Goal: Task Accomplishment & Management: Use online tool/utility

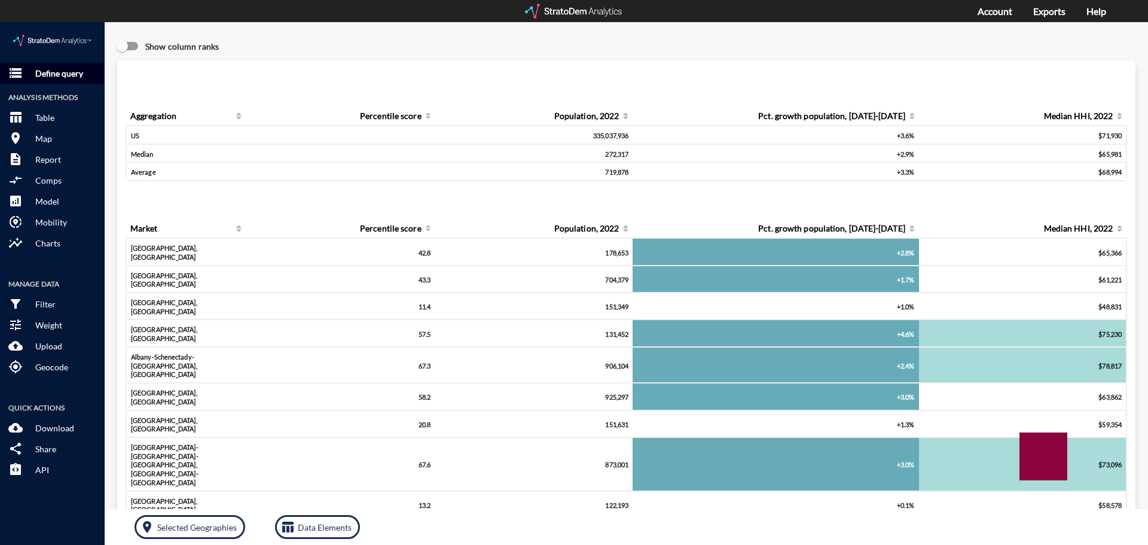
click p "Define query"
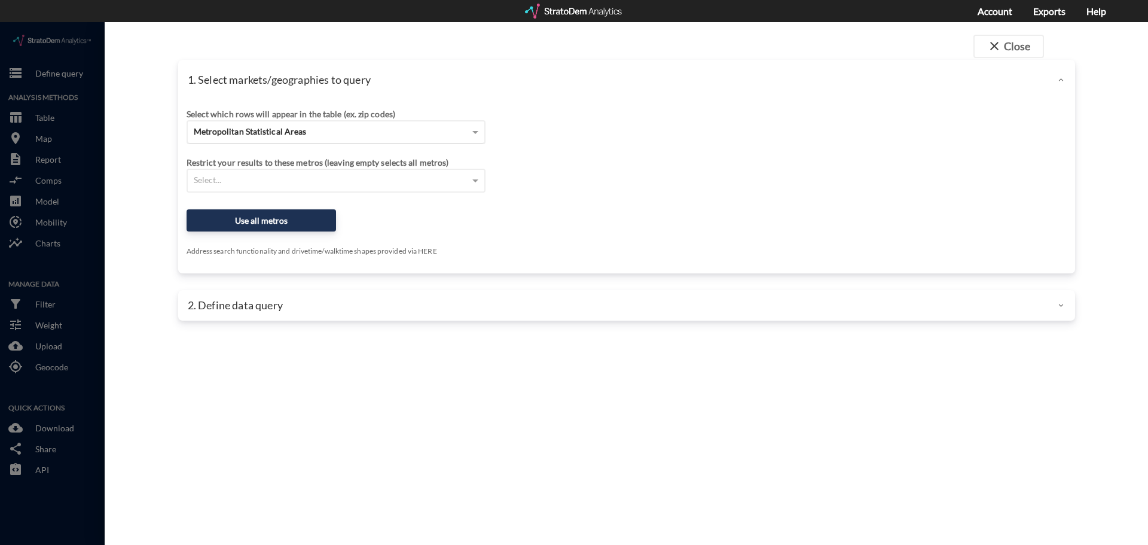
click span "Metropolitan Statistical Areas"
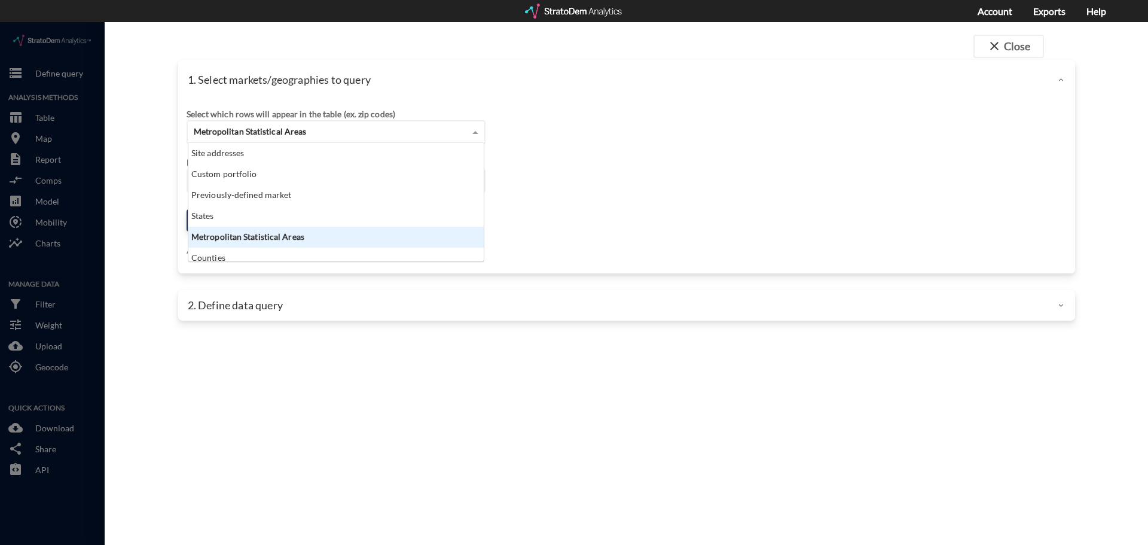
scroll to position [109, 288]
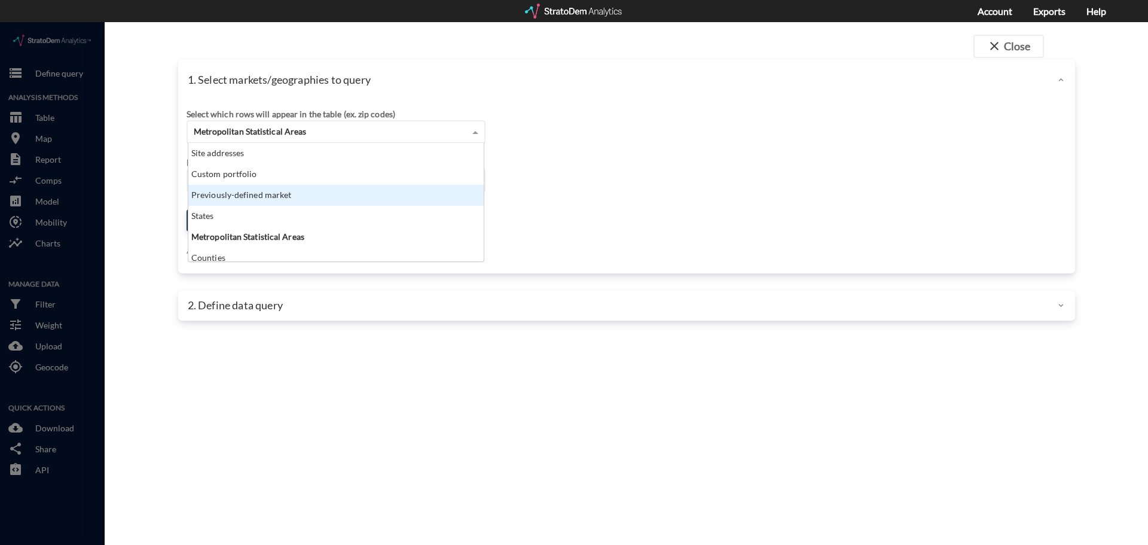
click div "Previously-defined market"
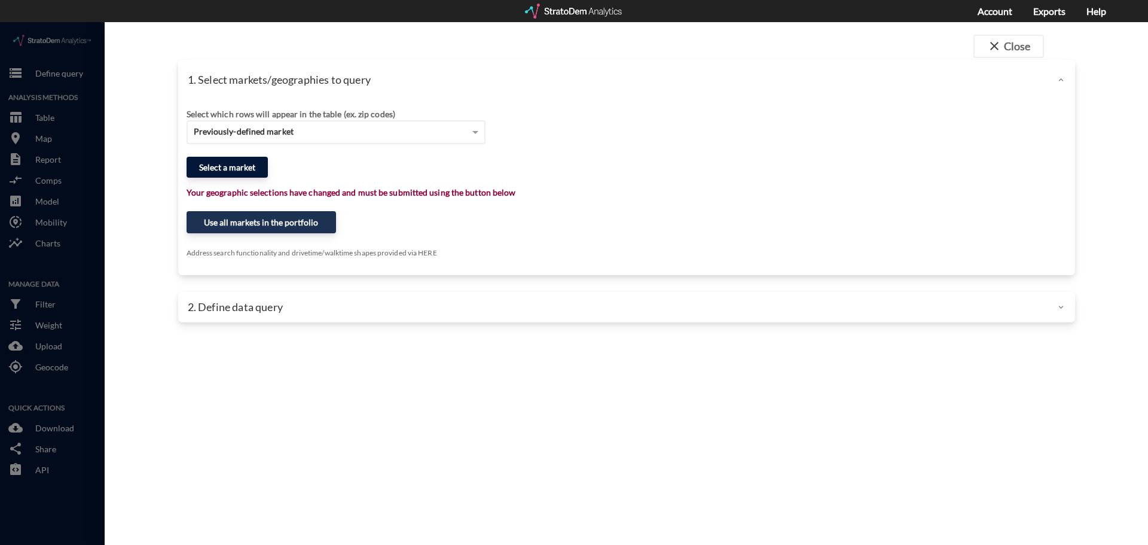
click button "Select a market"
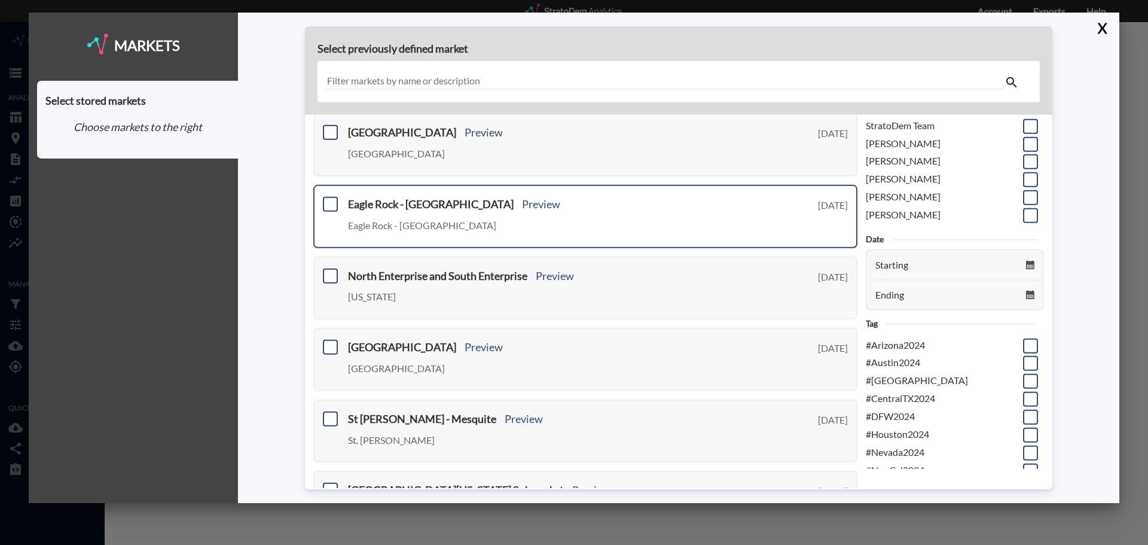
scroll to position [0, 0]
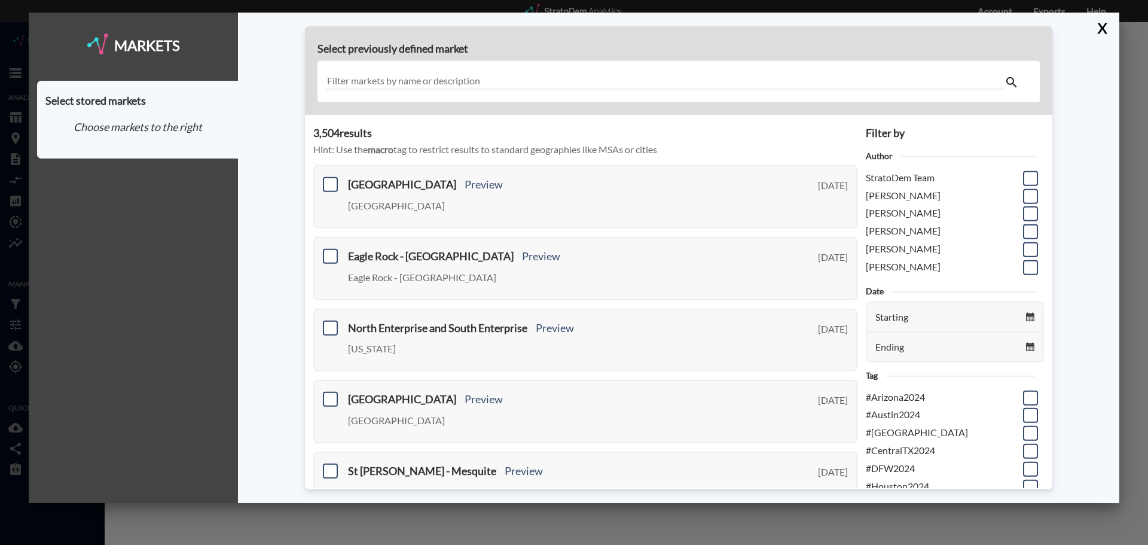
click at [442, 76] on input "text" at bounding box center [665, 82] width 678 height 16
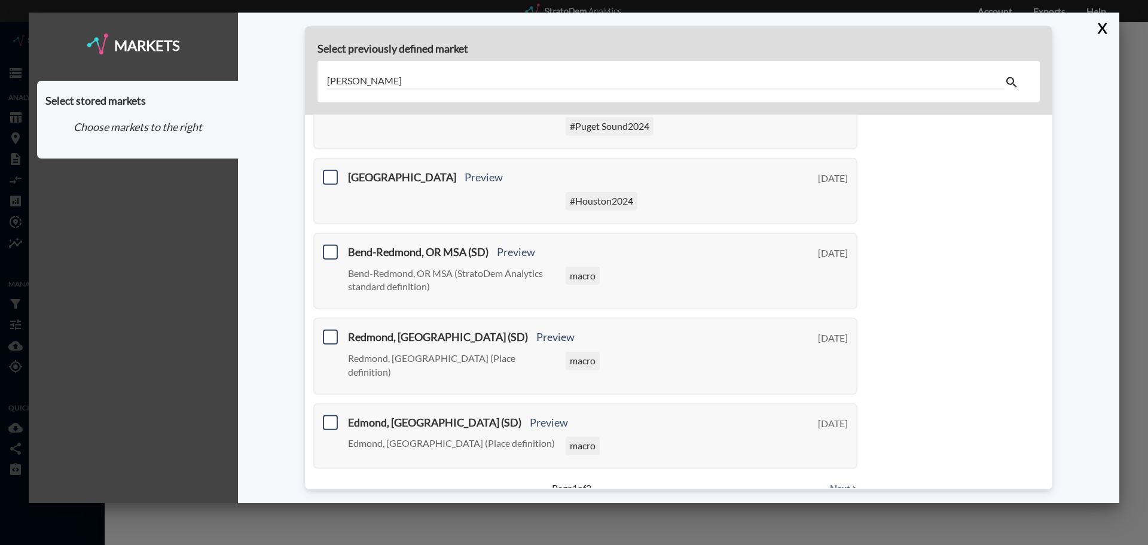
scroll to position [445, 0]
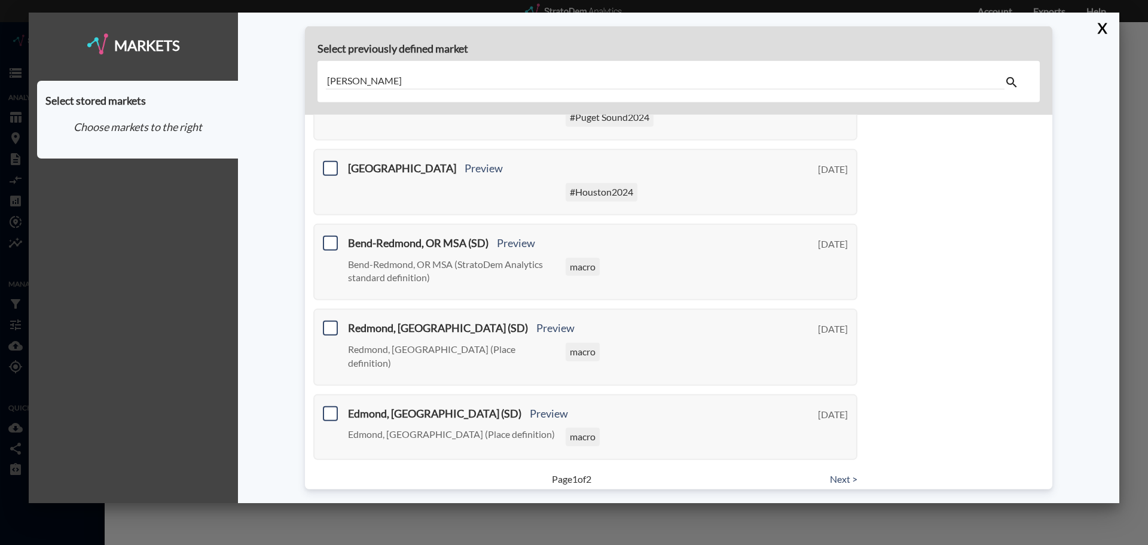
type input "[PERSON_NAME]"
click at [830, 472] on link "Next >" at bounding box center [843, 479] width 27 height 14
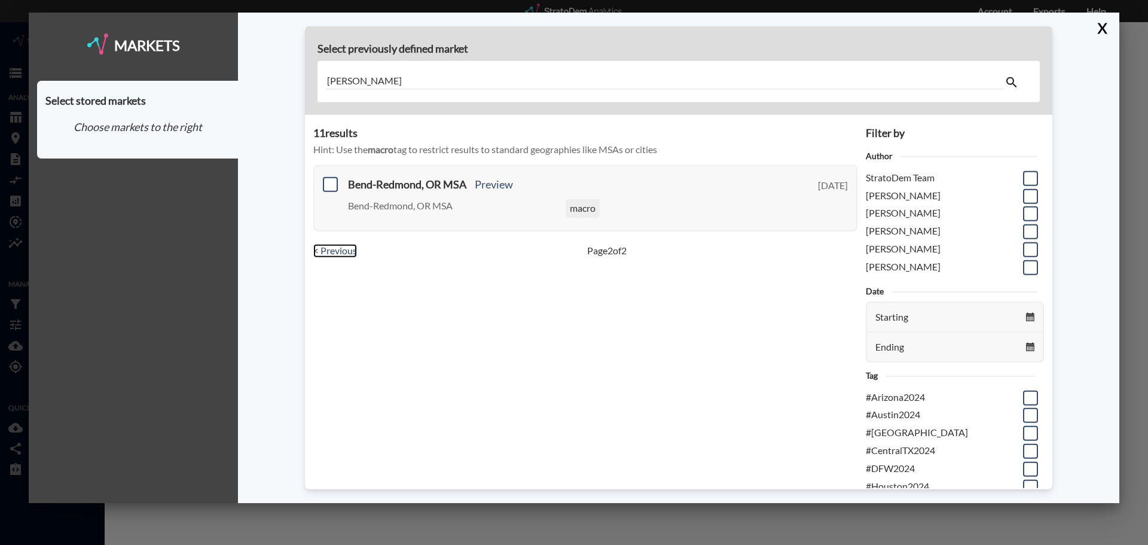
click at [328, 250] on link "< Previous" at bounding box center [335, 251] width 44 height 14
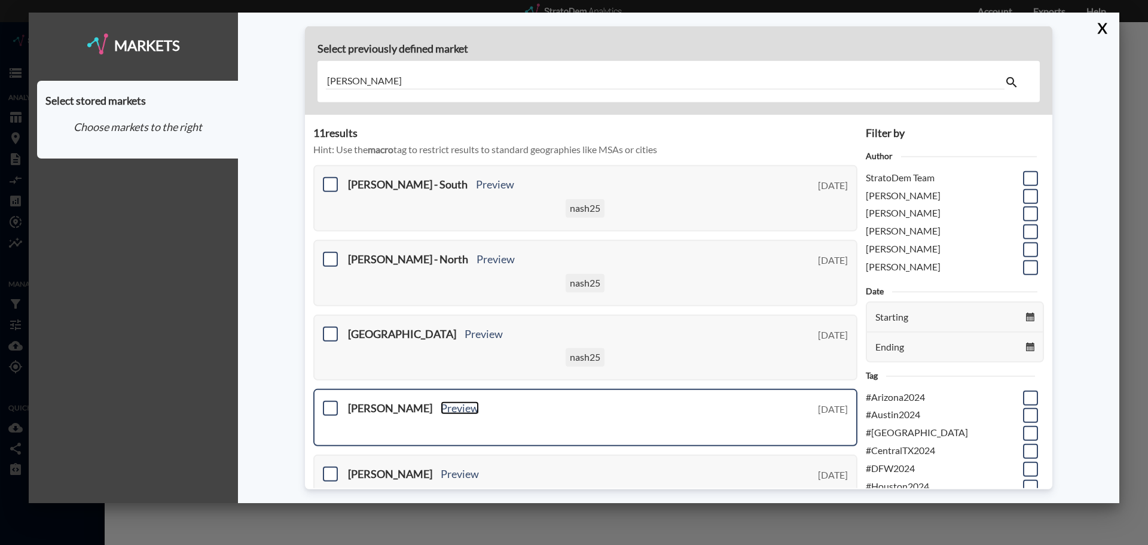
click at [441, 408] on link "Preview" at bounding box center [460, 407] width 38 height 13
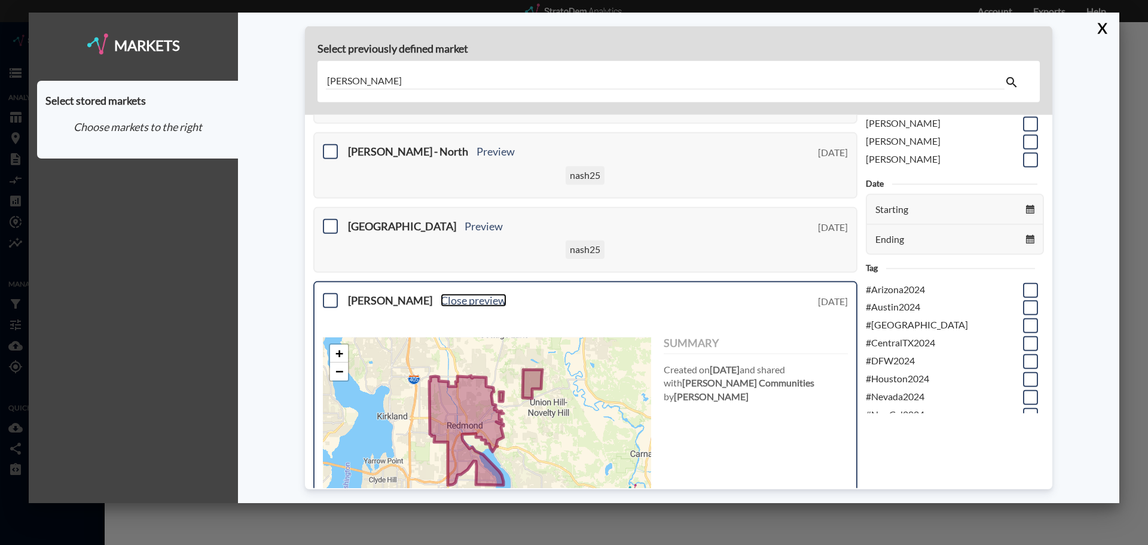
scroll to position [179, 0]
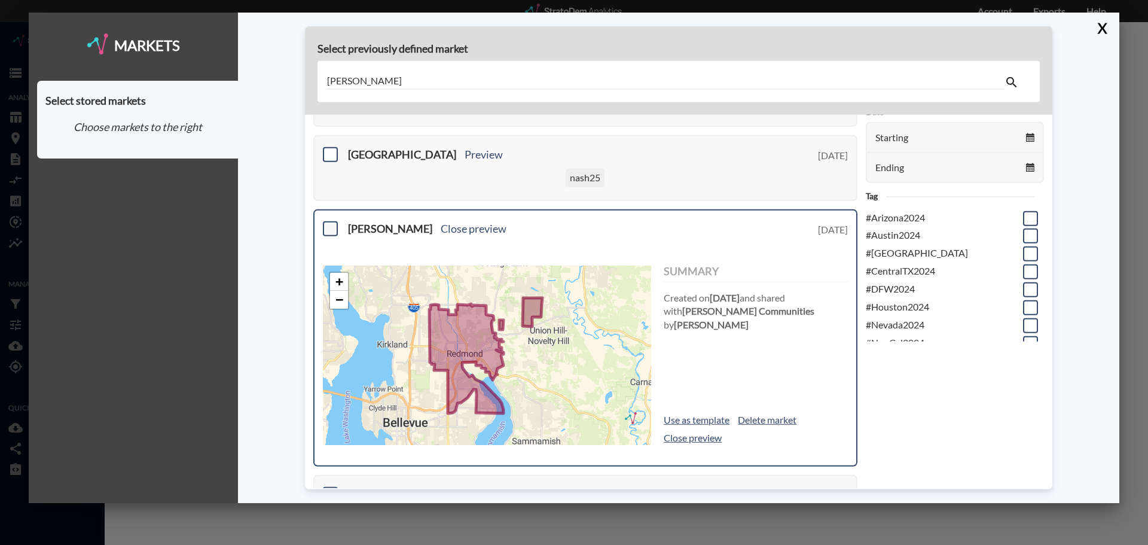
click at [331, 227] on span at bounding box center [330, 228] width 15 height 15
click at [329, 224] on input "checkbox" at bounding box center [329, 224] width 0 height 0
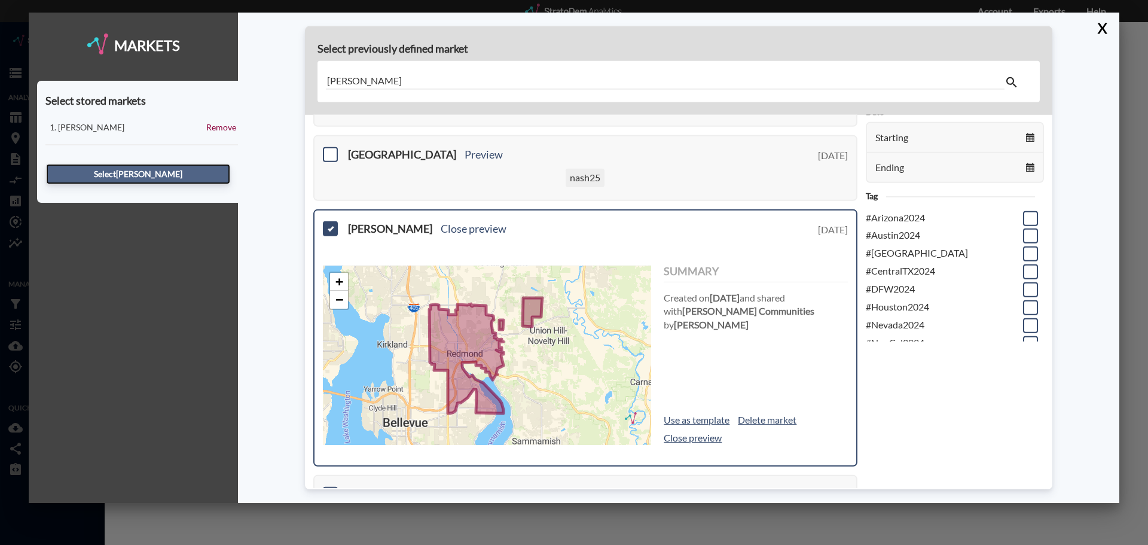
click at [163, 178] on button "Select [PERSON_NAME]" at bounding box center [138, 174] width 184 height 20
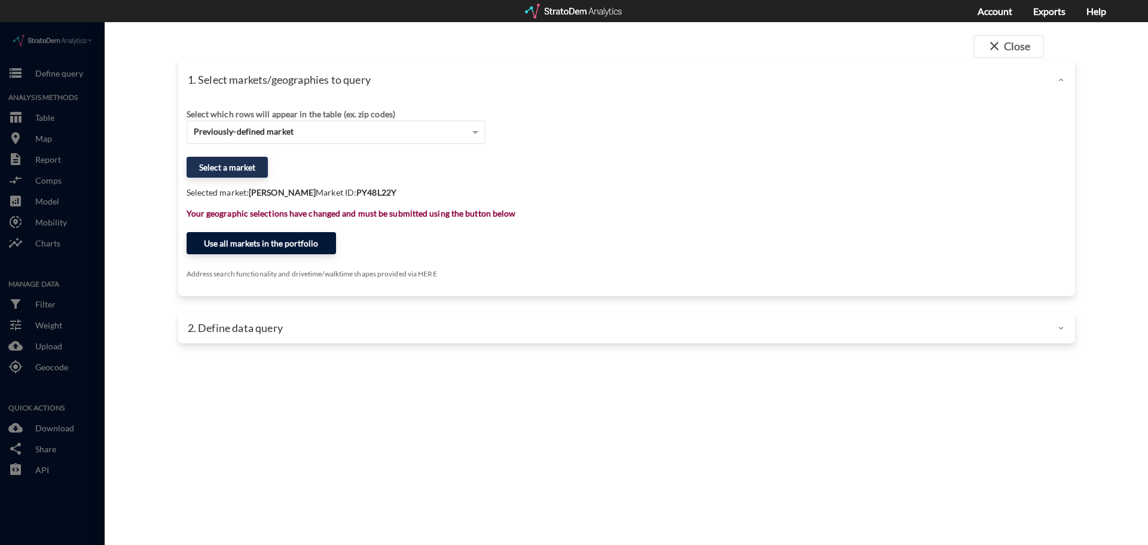
click button "Use all markets in the portfolio"
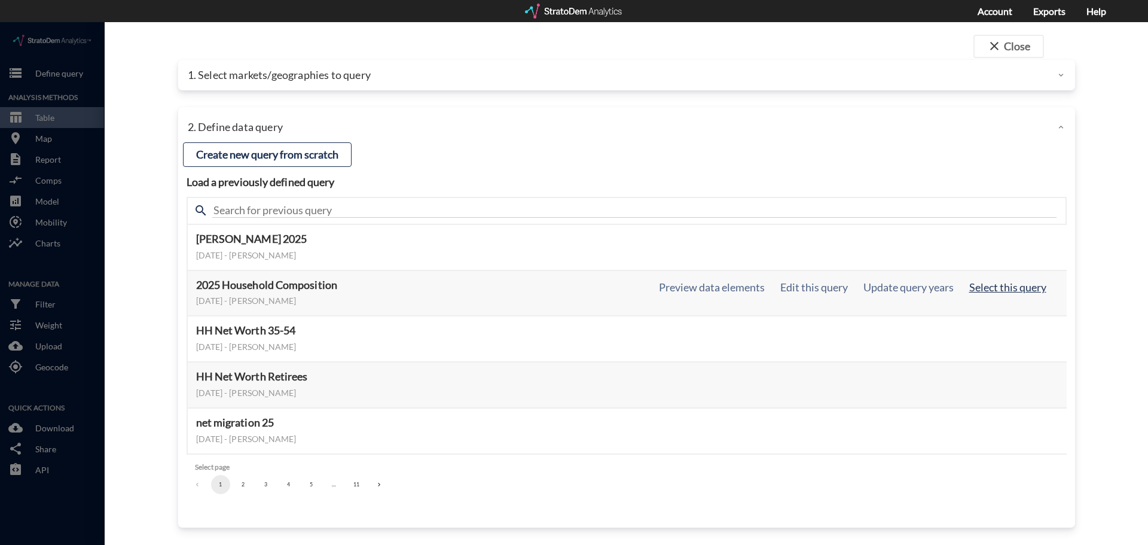
click button "Select this query"
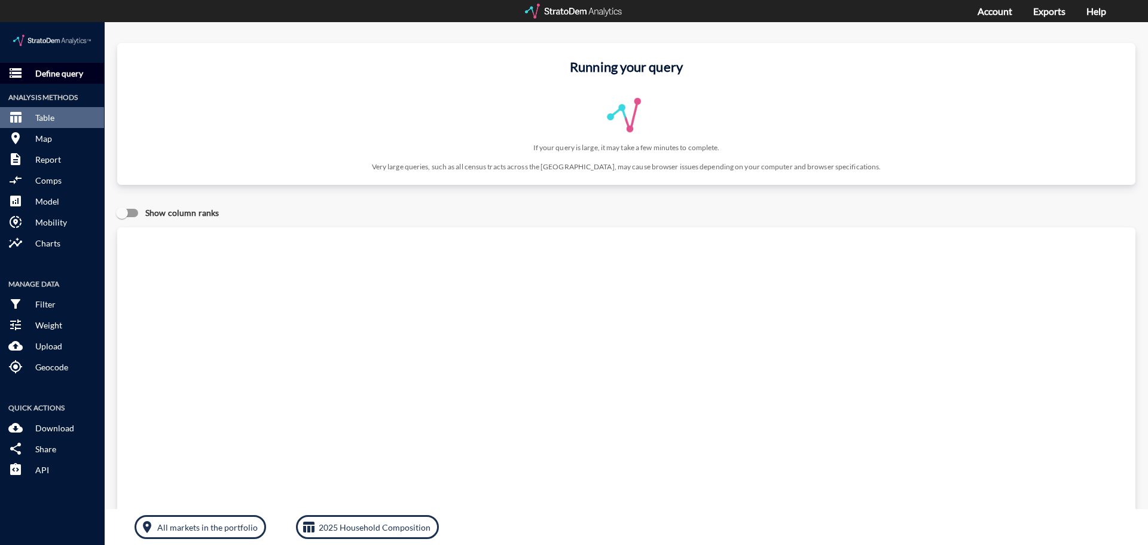
click p "Define query"
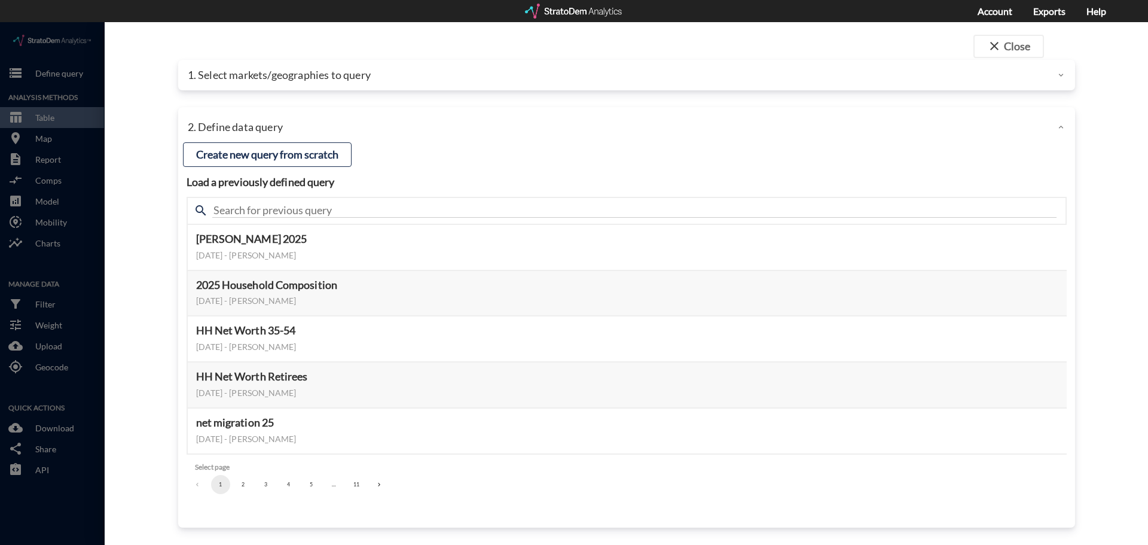
click p "1. Select markets/geographies to query"
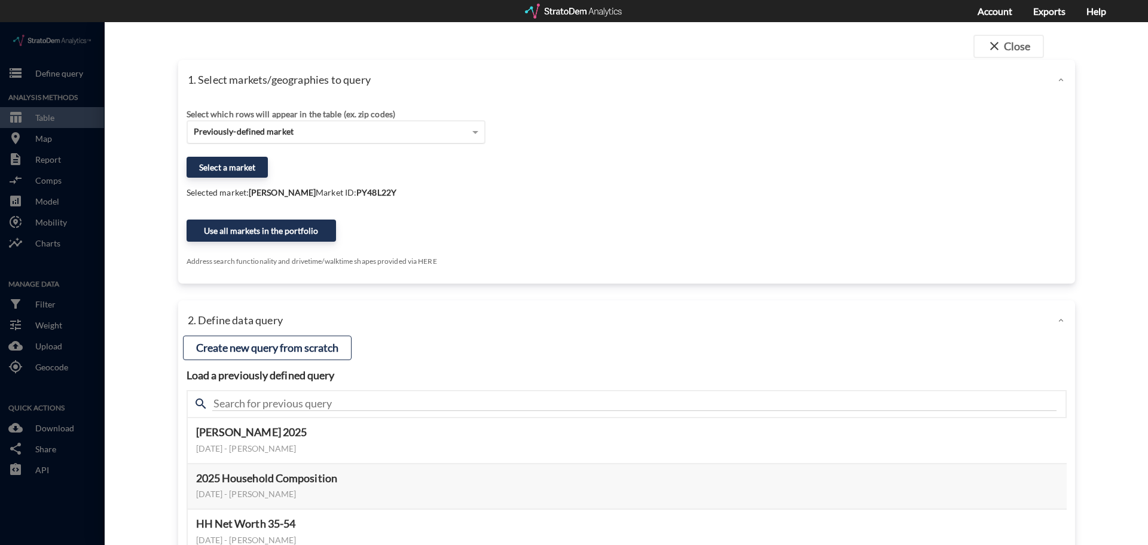
click span "Previously-defined market"
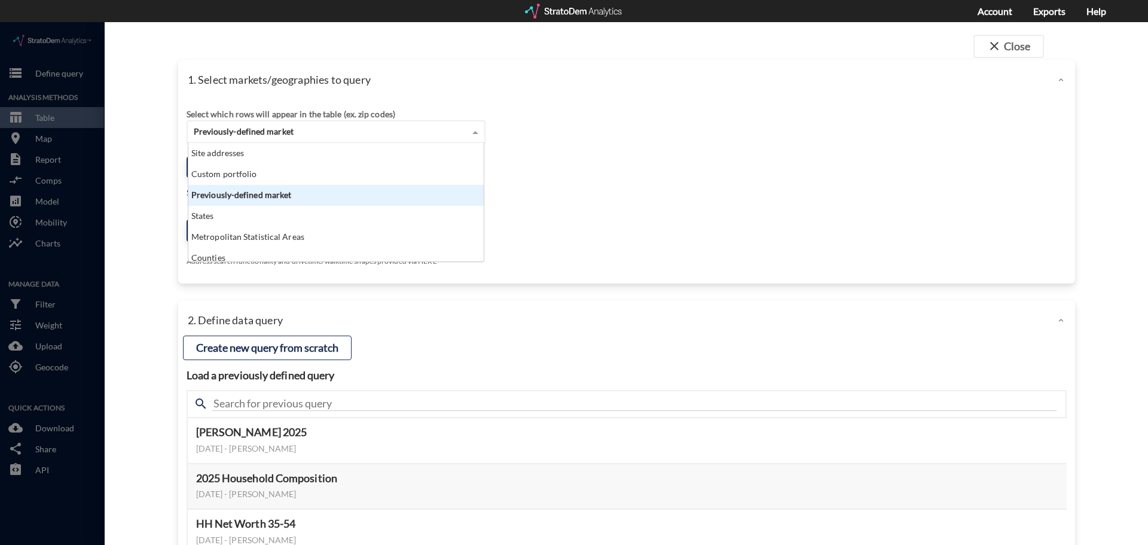
scroll to position [109, 288]
click div "Previously-defined market"
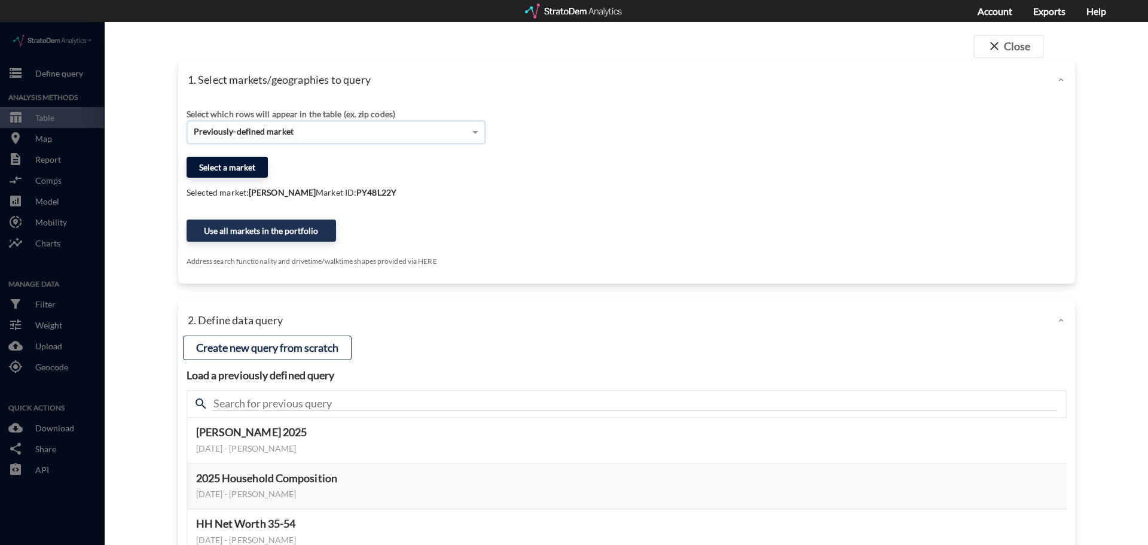
click button "Select a market"
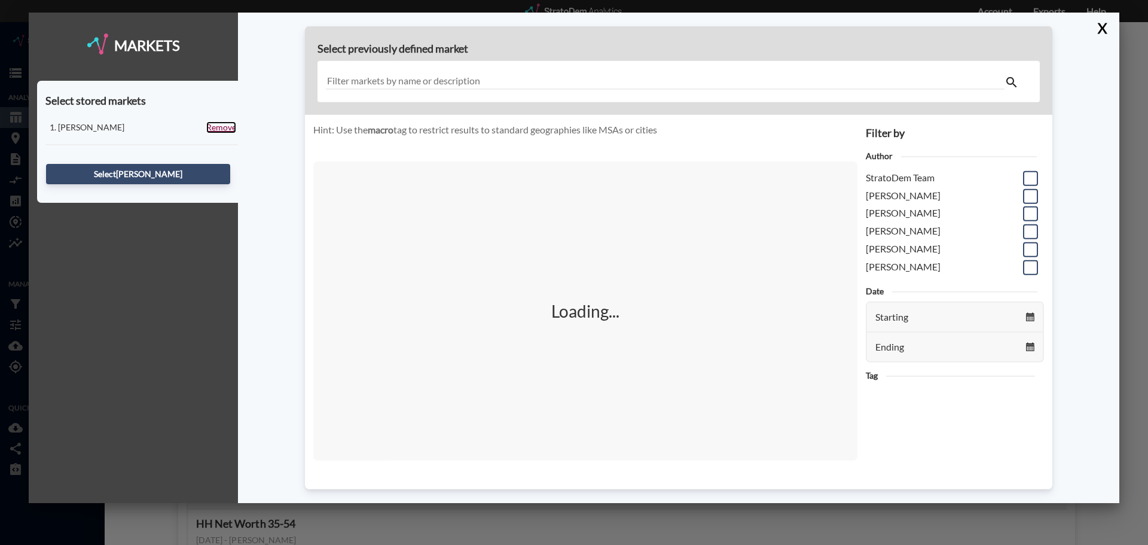
click at [220, 127] on link "Remove" at bounding box center [221, 127] width 30 height 12
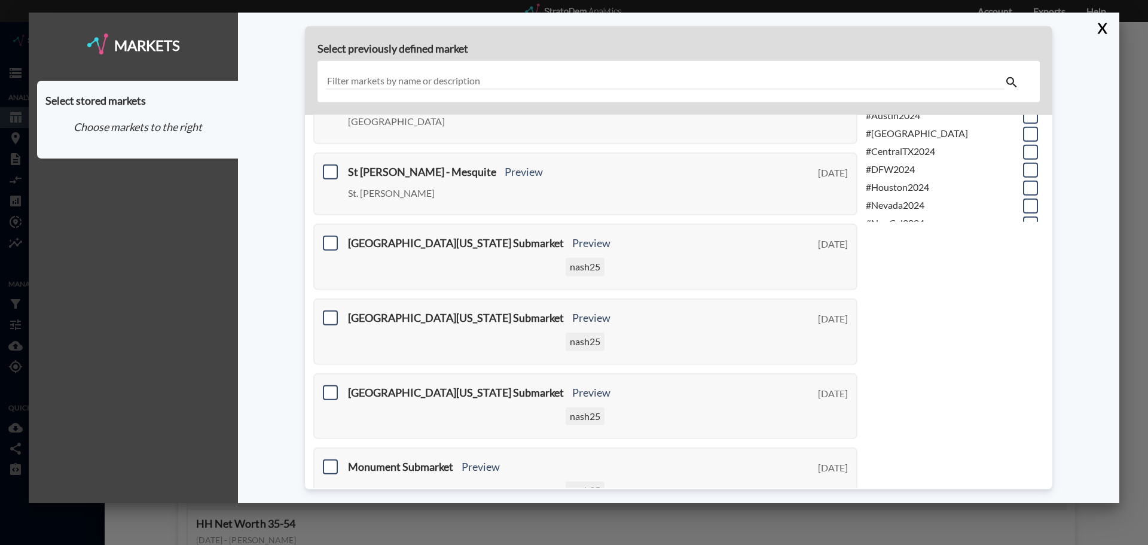
scroll to position [359, 0]
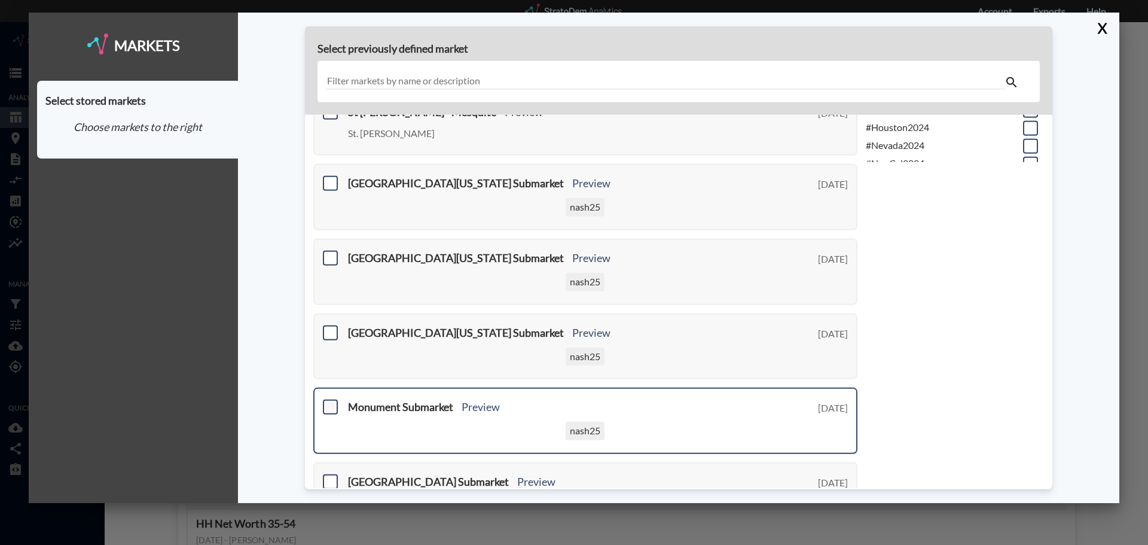
click at [331, 407] on span at bounding box center [330, 406] width 15 height 15
click at [329, 402] on input "checkbox" at bounding box center [329, 402] width 0 height 0
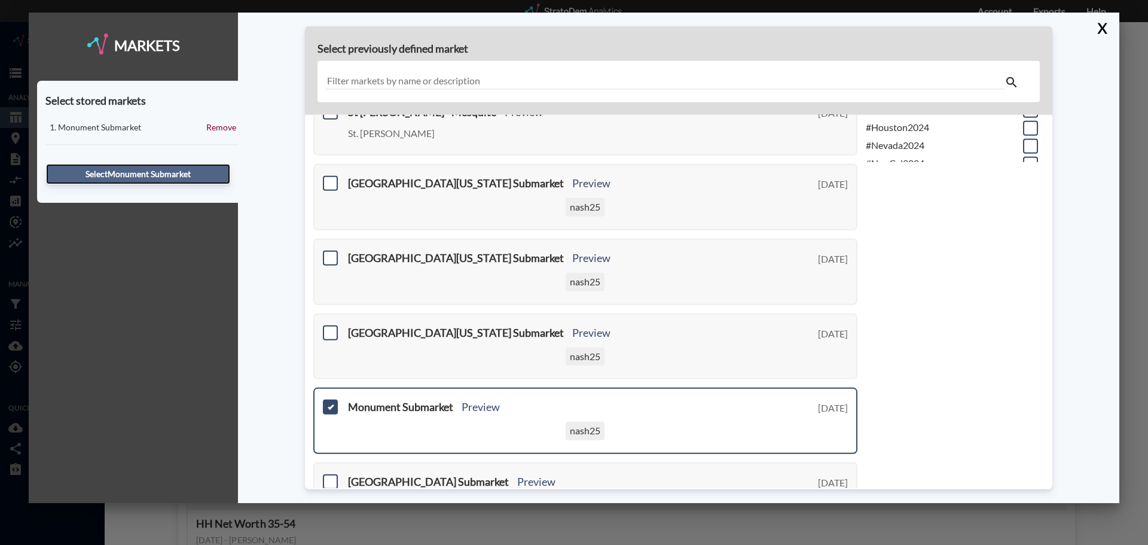
click at [184, 174] on button "Select Monument Submarket" at bounding box center [138, 174] width 184 height 20
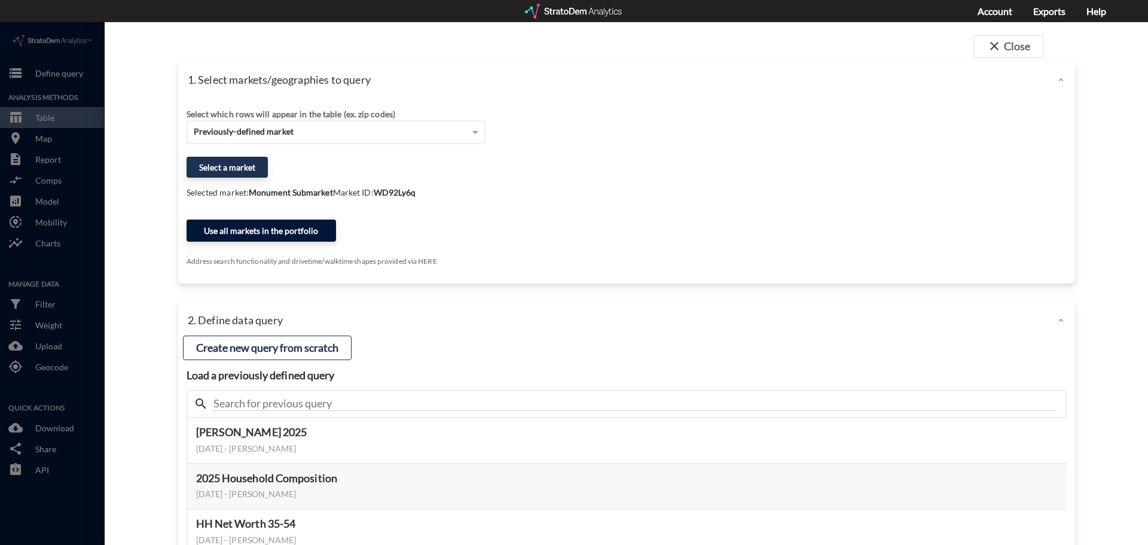
click button "Use all markets in the portfolio"
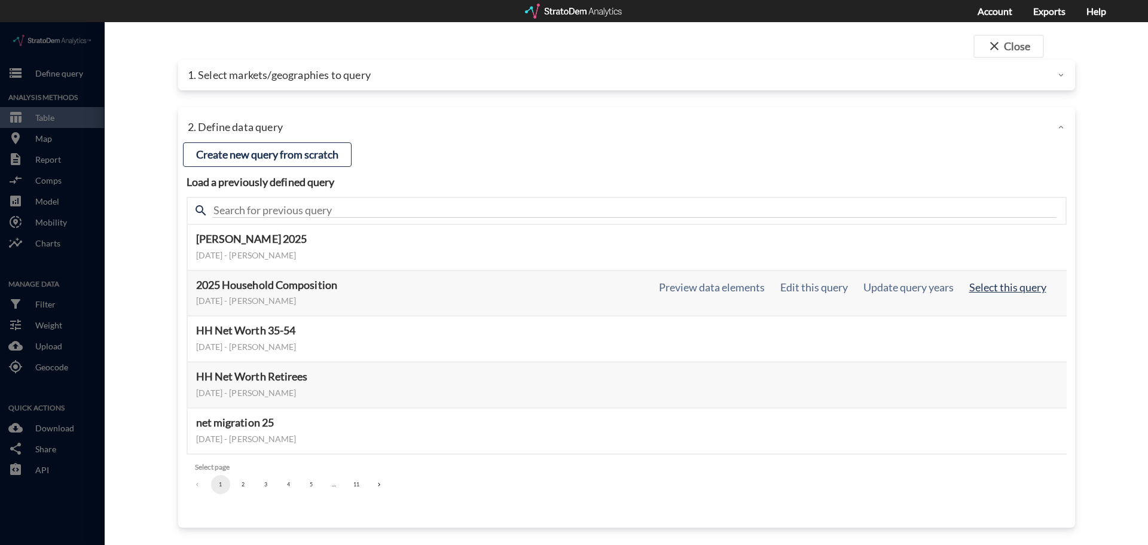
click button "Select this query"
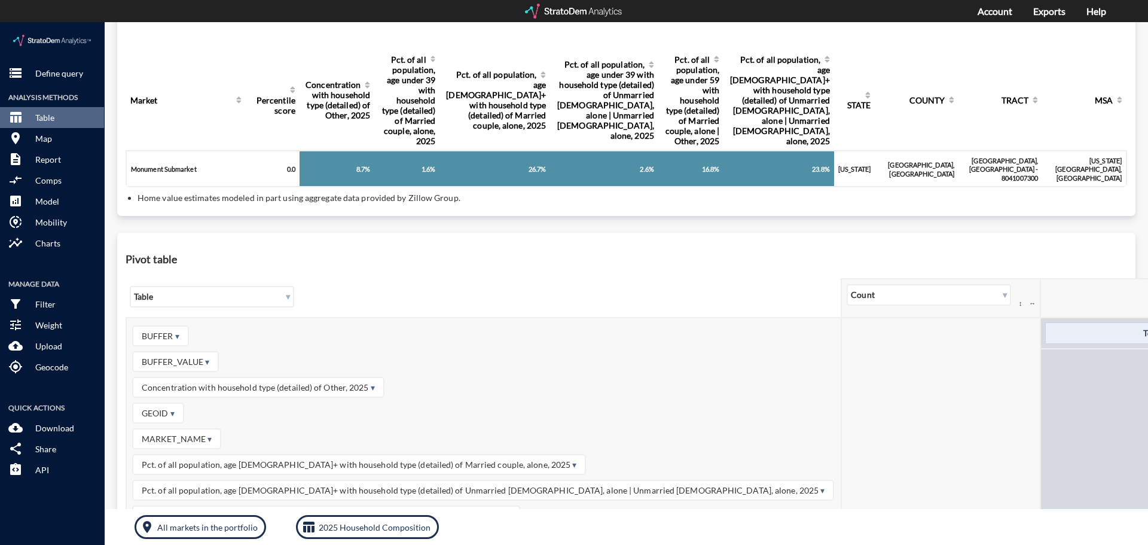
scroll to position [0, 0]
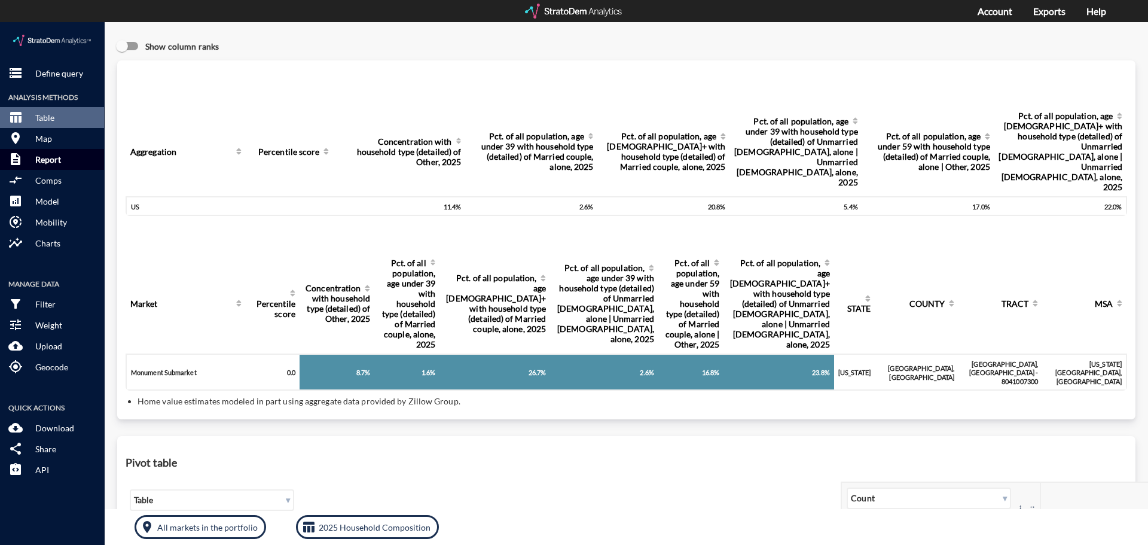
click p "Report"
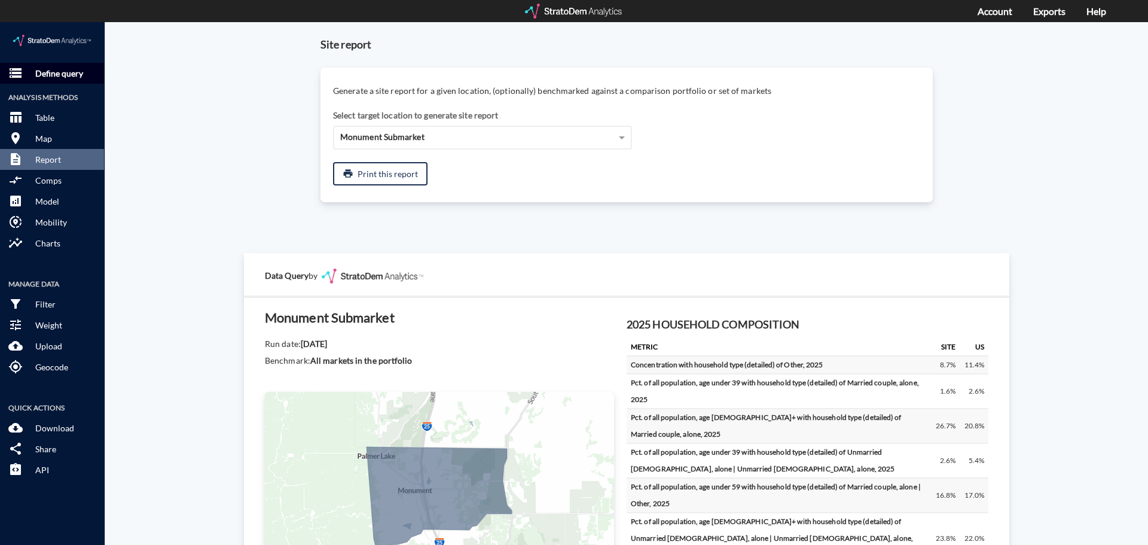
click p "Define query"
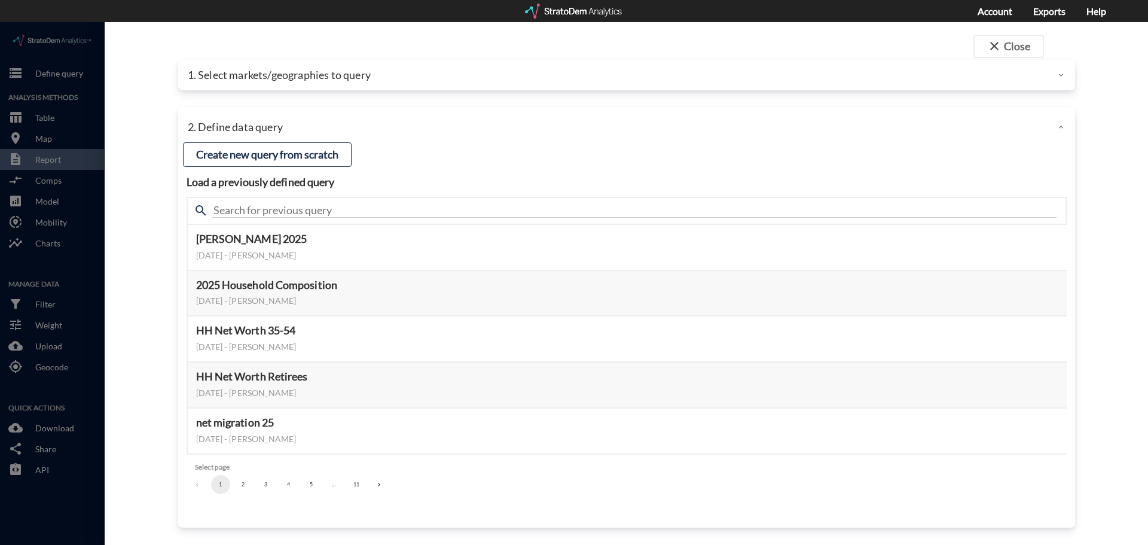
click p "1. Select markets/geographies to query"
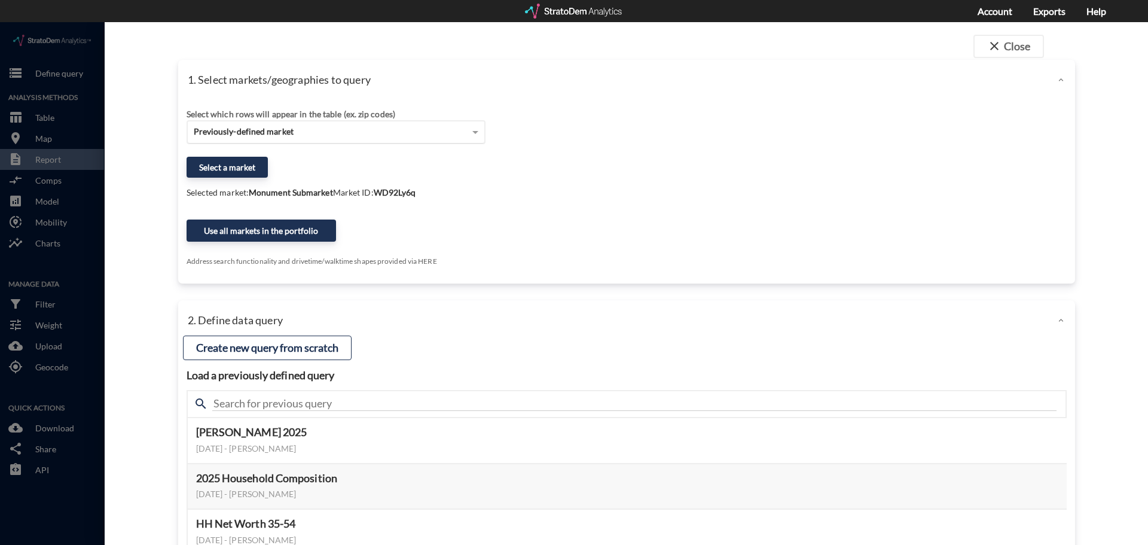
click span "Previously-defined market"
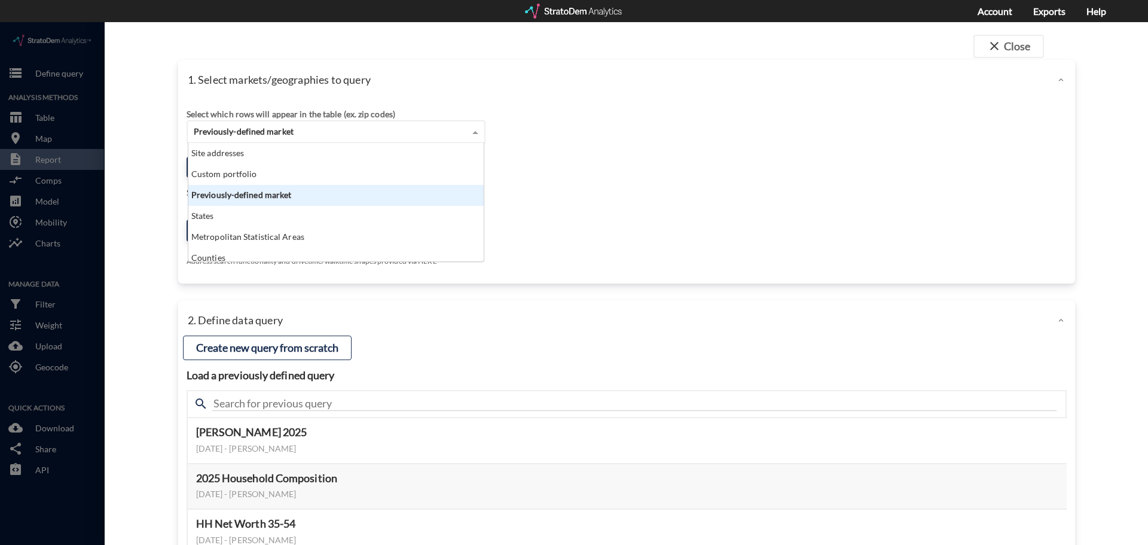
scroll to position [109, 288]
click div "Previously-defined market"
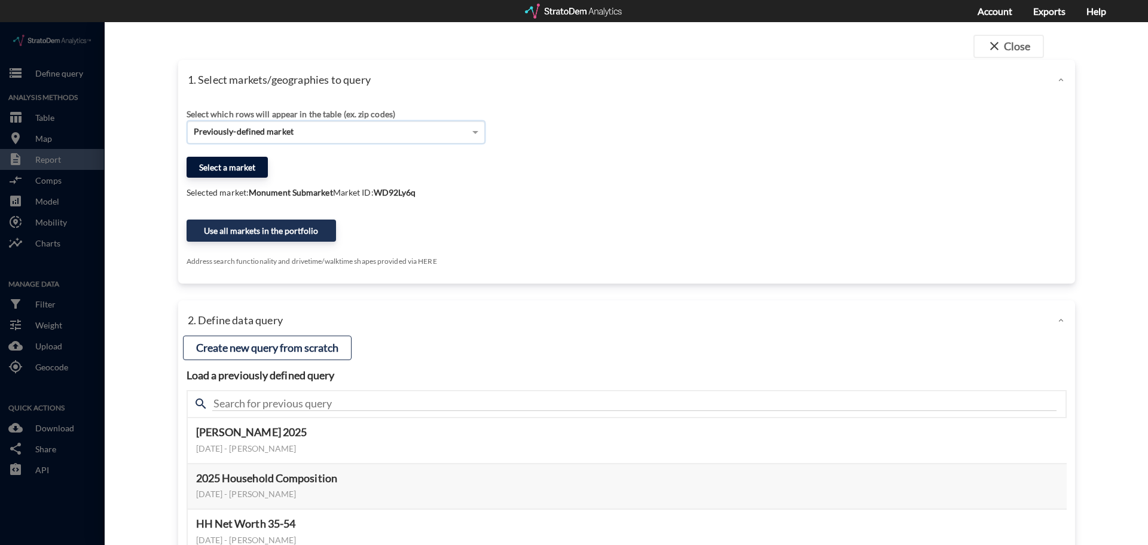
click button "Select a market"
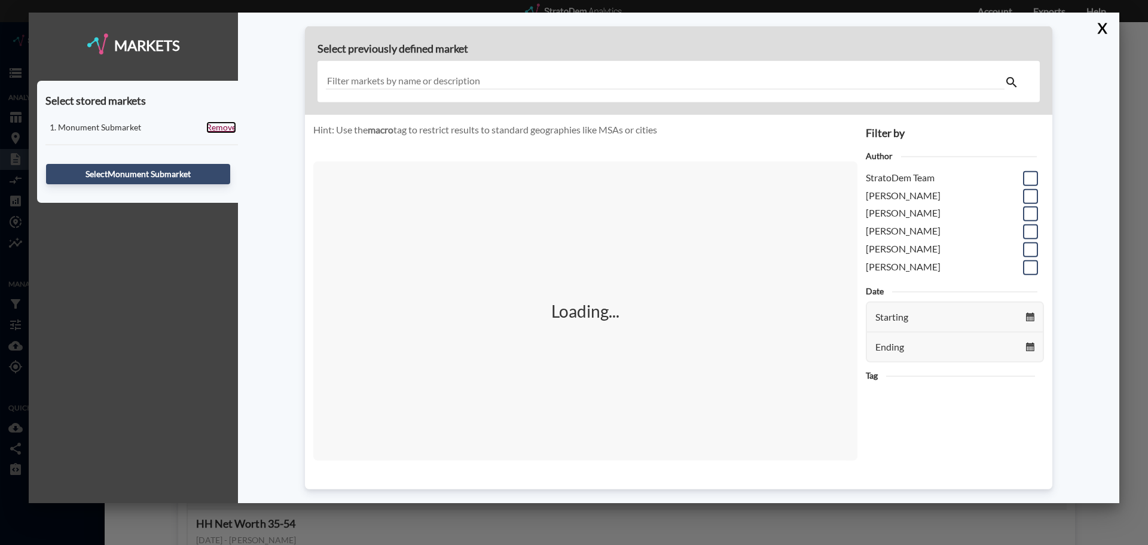
click at [219, 125] on link "Remove" at bounding box center [221, 127] width 30 height 12
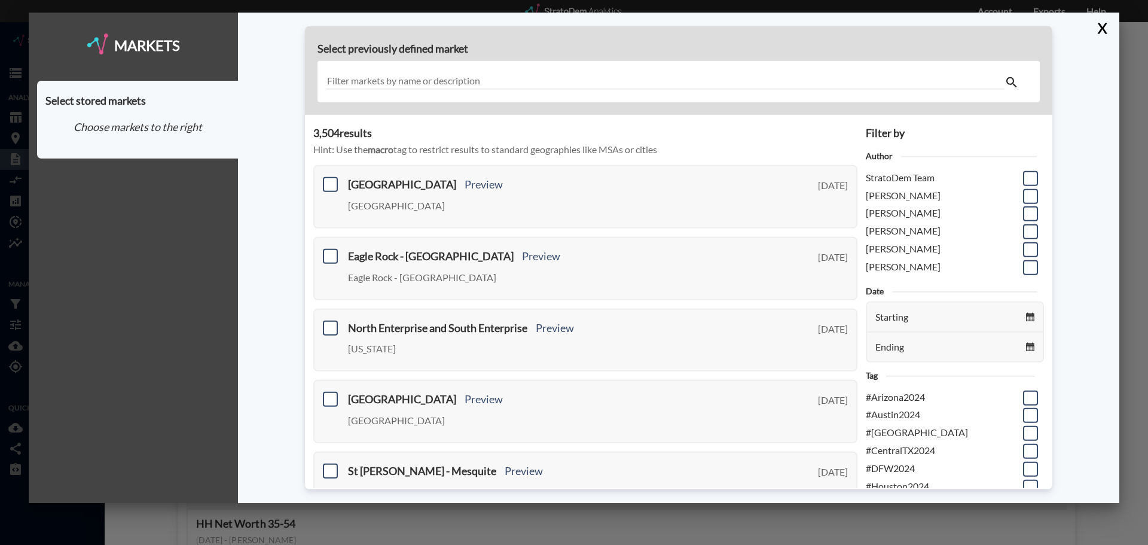
click at [531, 84] on input "text" at bounding box center [665, 82] width 678 height 16
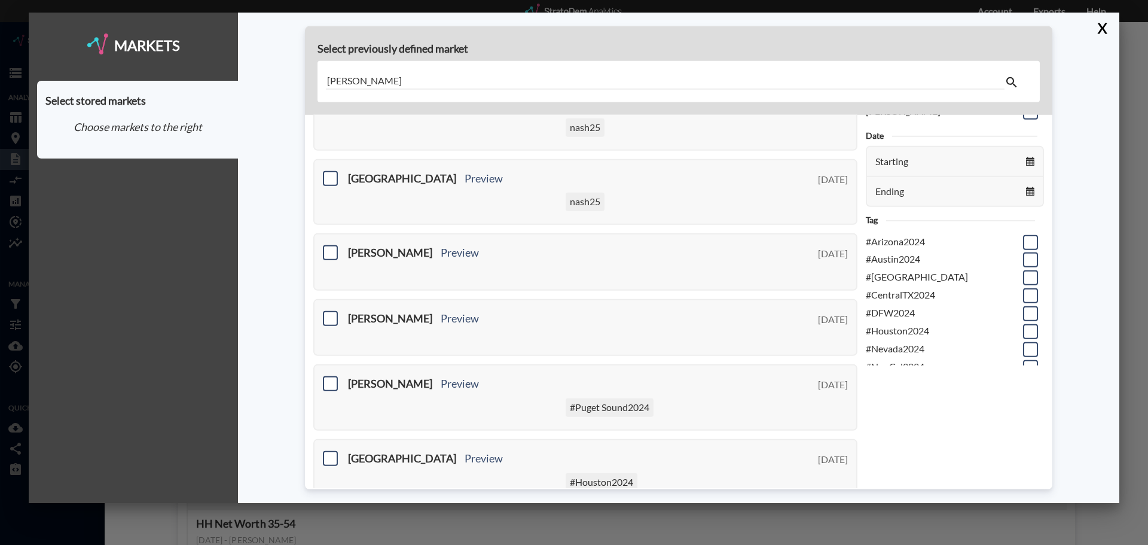
scroll to position [179, 0]
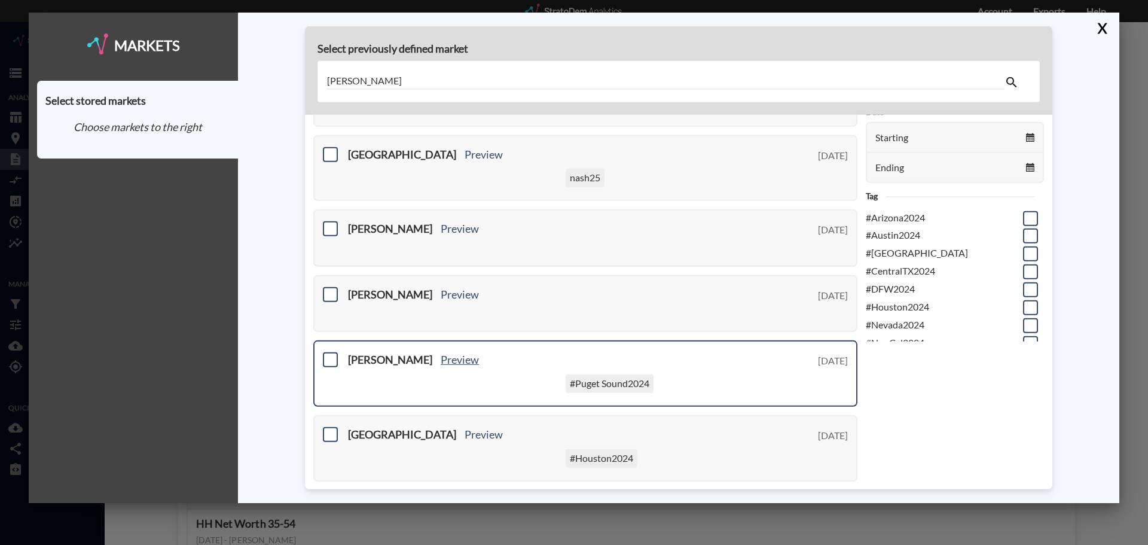
type input "[PERSON_NAME]"
click at [441, 359] on link "Preview" at bounding box center [460, 359] width 38 height 13
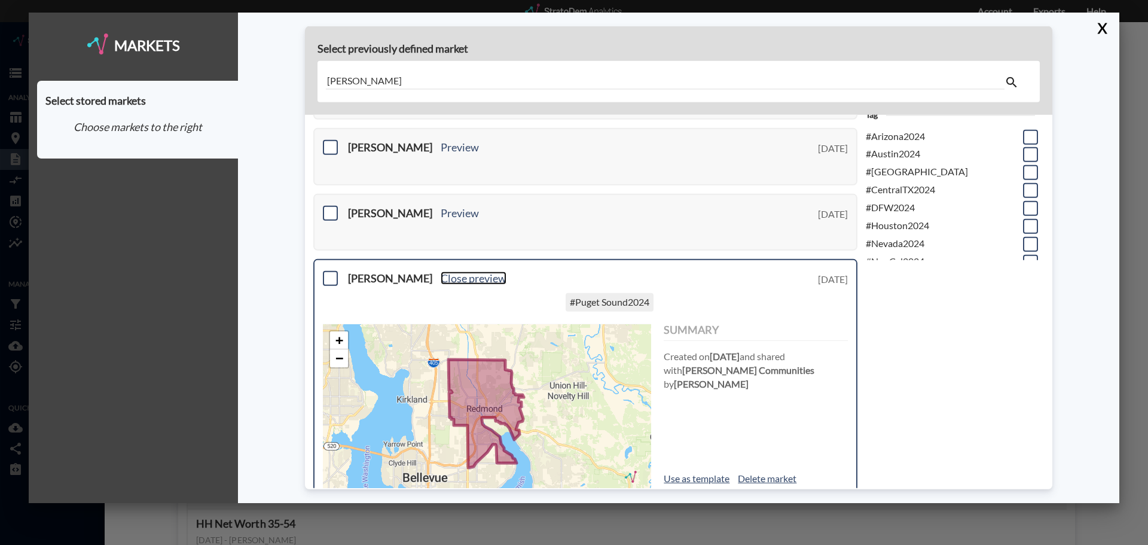
scroll to position [239, 0]
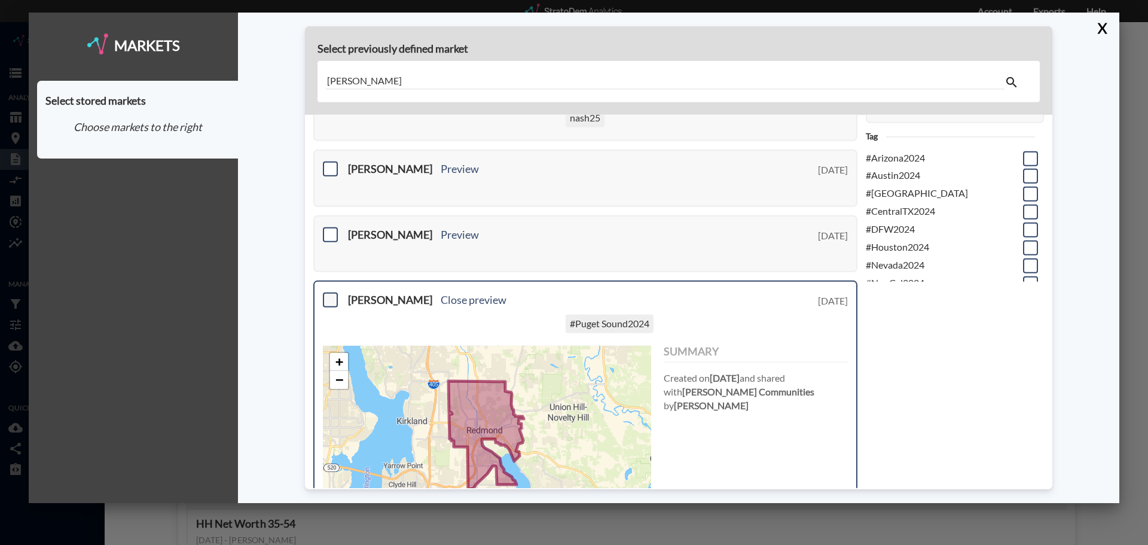
click at [332, 298] on span at bounding box center [330, 299] width 15 height 15
click at [329, 295] on input "checkbox" at bounding box center [329, 295] width 0 height 0
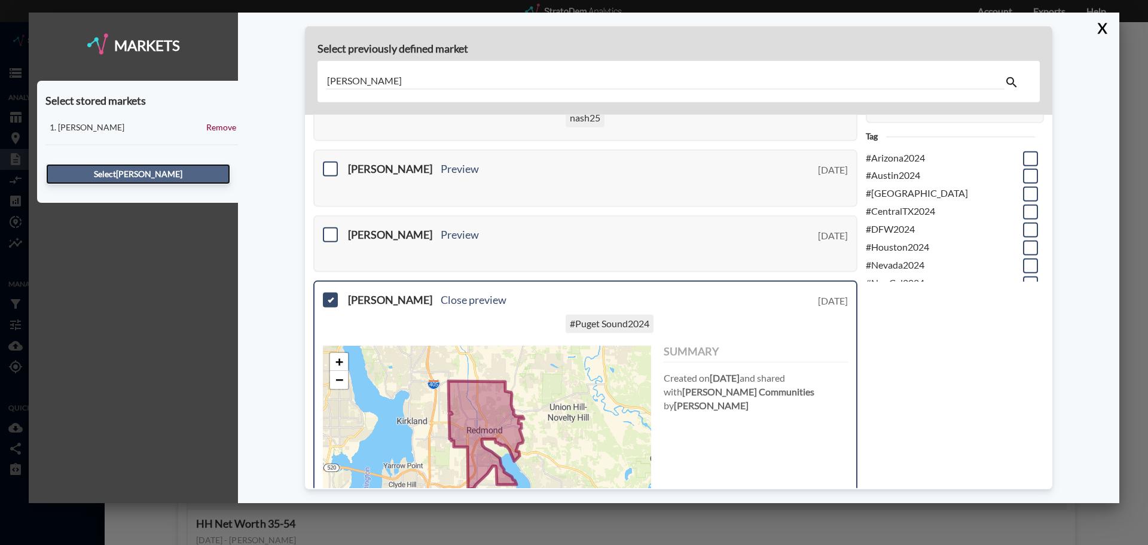
click at [154, 166] on button "Select [PERSON_NAME]" at bounding box center [138, 174] width 184 height 20
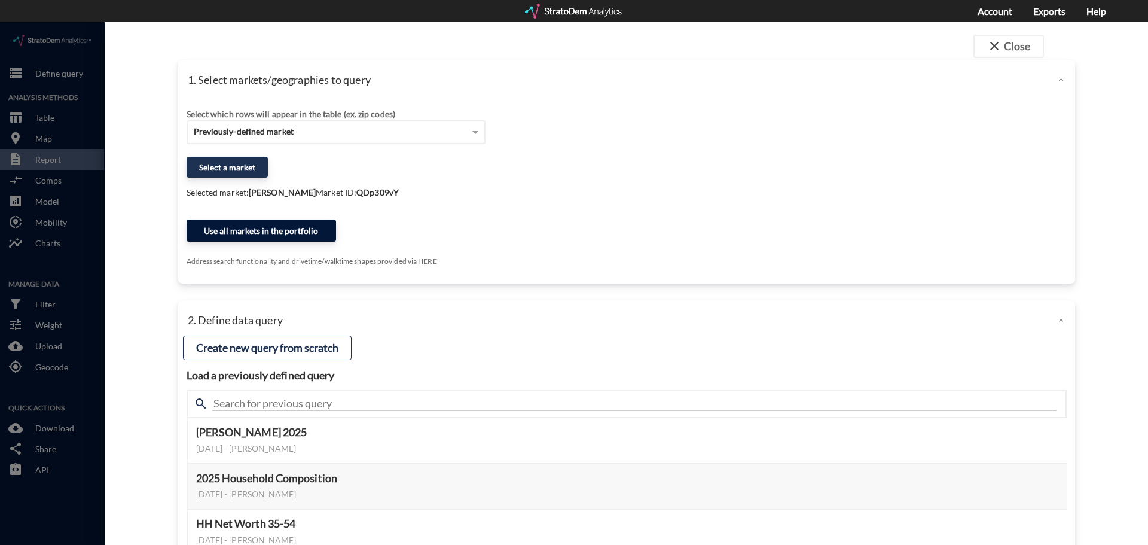
click button "Use all markets in the portfolio"
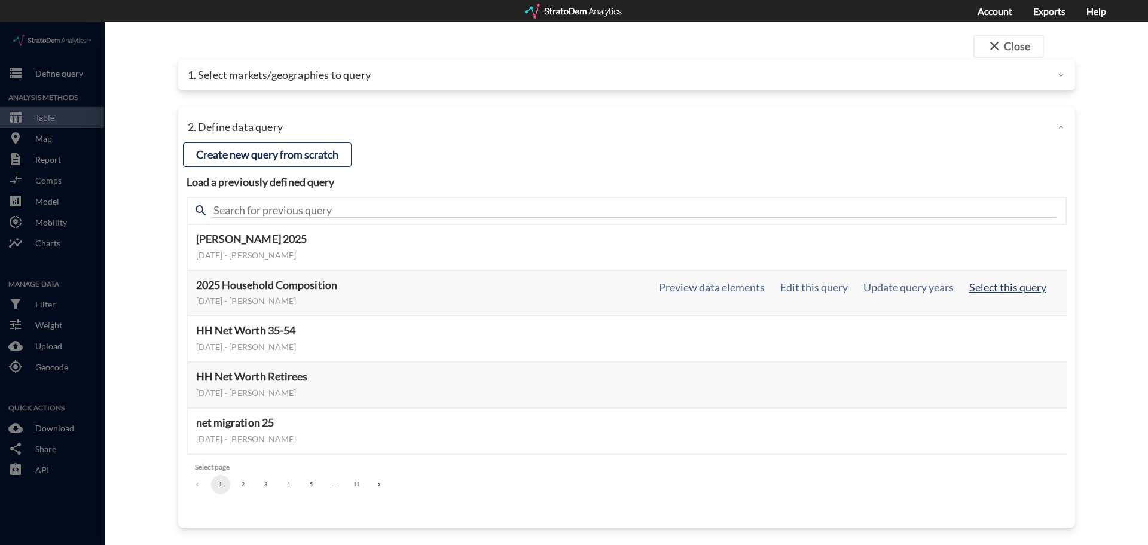
click button "Select this query"
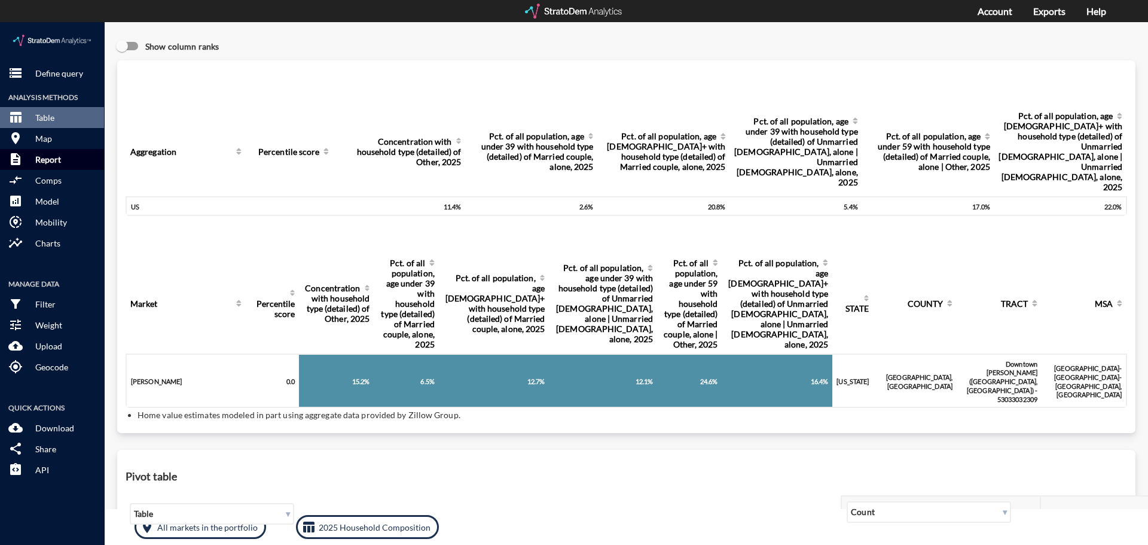
click p "Report"
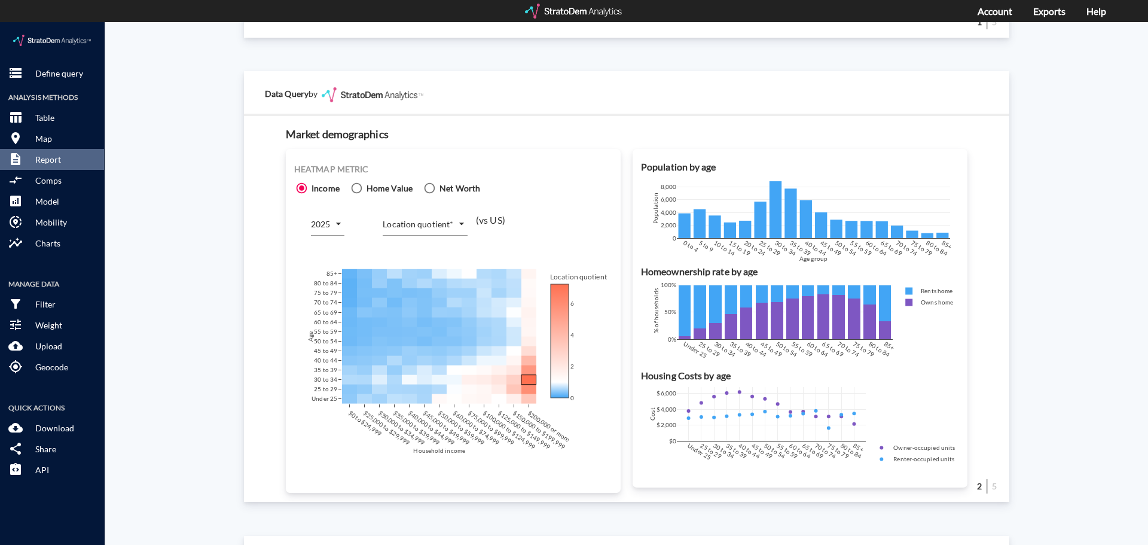
scroll to position [657, 0]
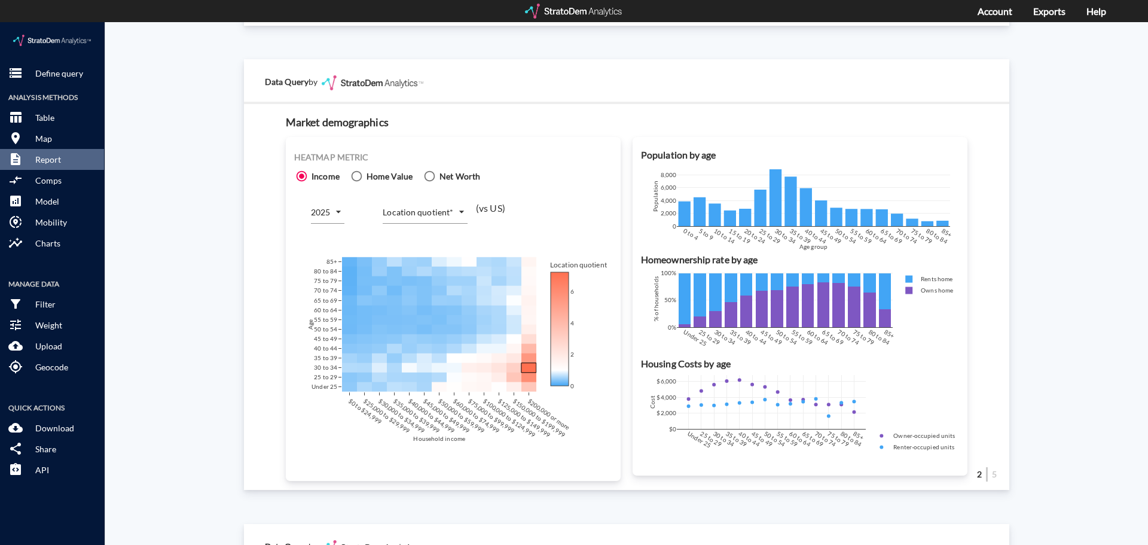
click body "/vantagepoint/us/-1 storage Define query Analysis Methods table_chart Table roo…"
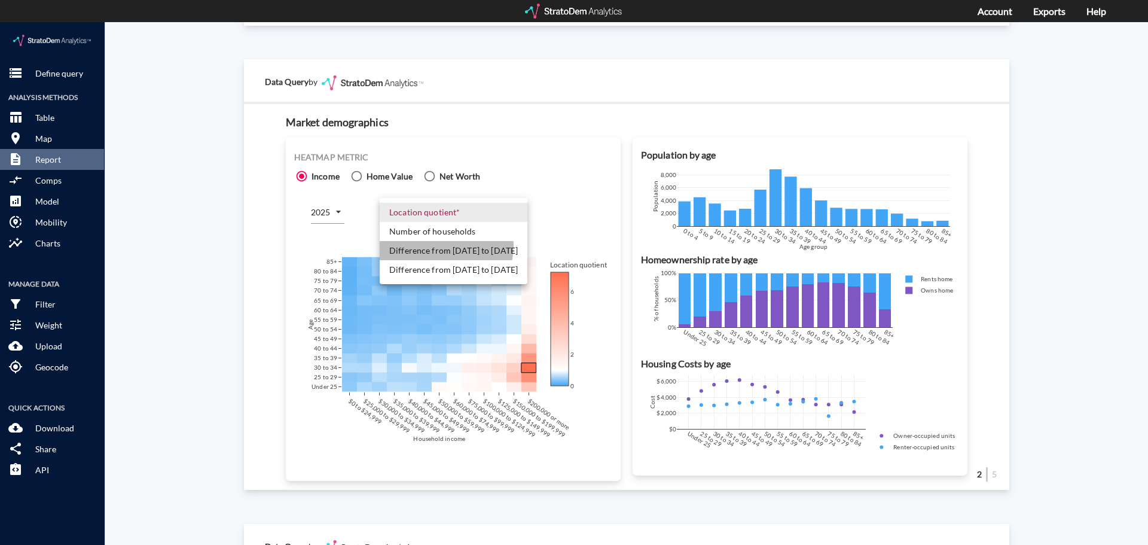
click li "Difference from [DATE] to [DATE]"
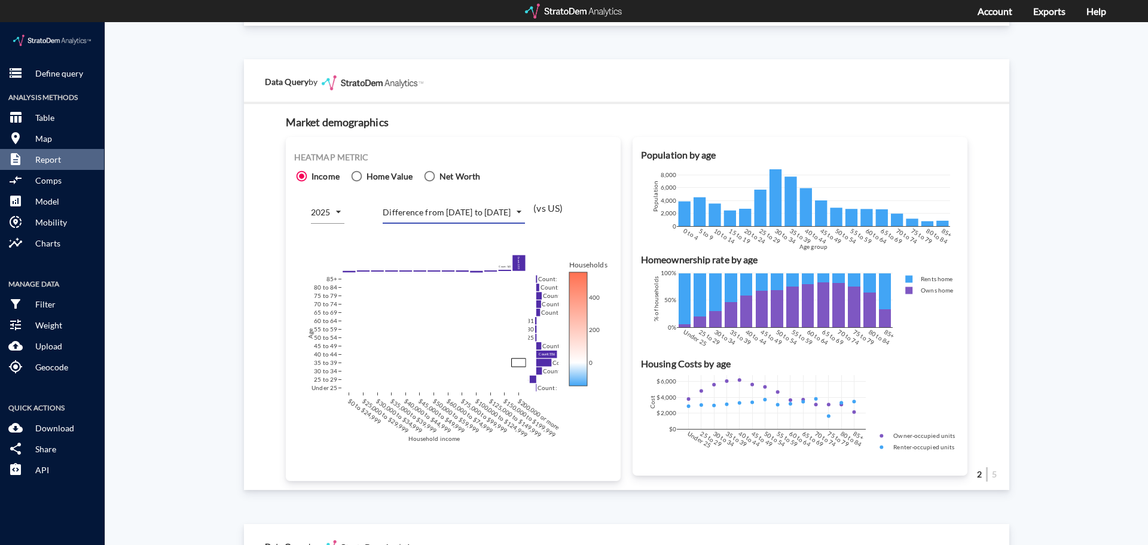
click div "Site report Generate a site report for a given location, (optionally) benchmark…"
click body "/vantagepoint/us/-1 storage Define query Analysis Methods table_chart Table roo…"
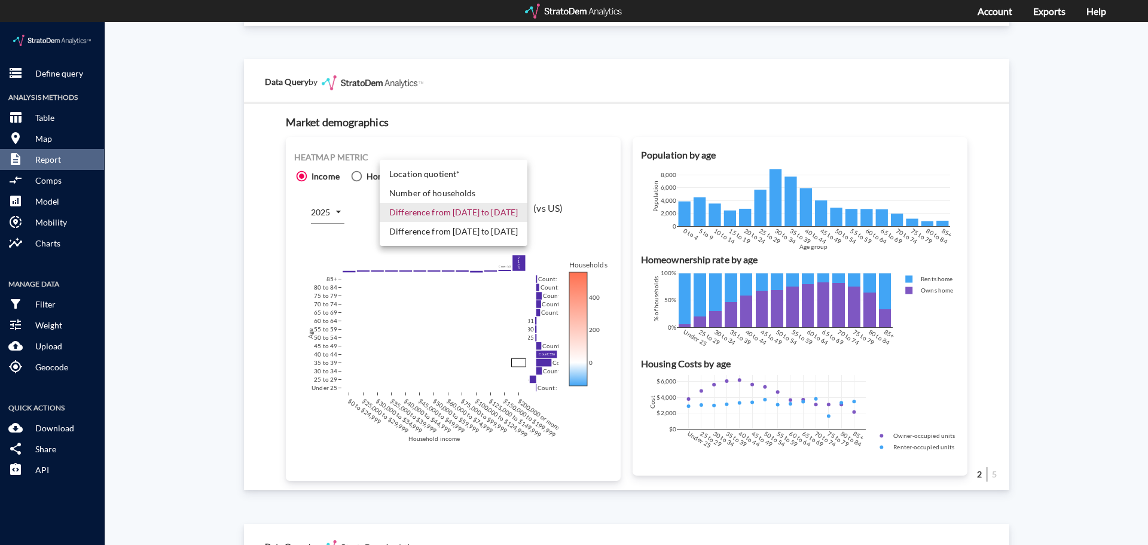
click li "Number of households"
type input "COUNT"
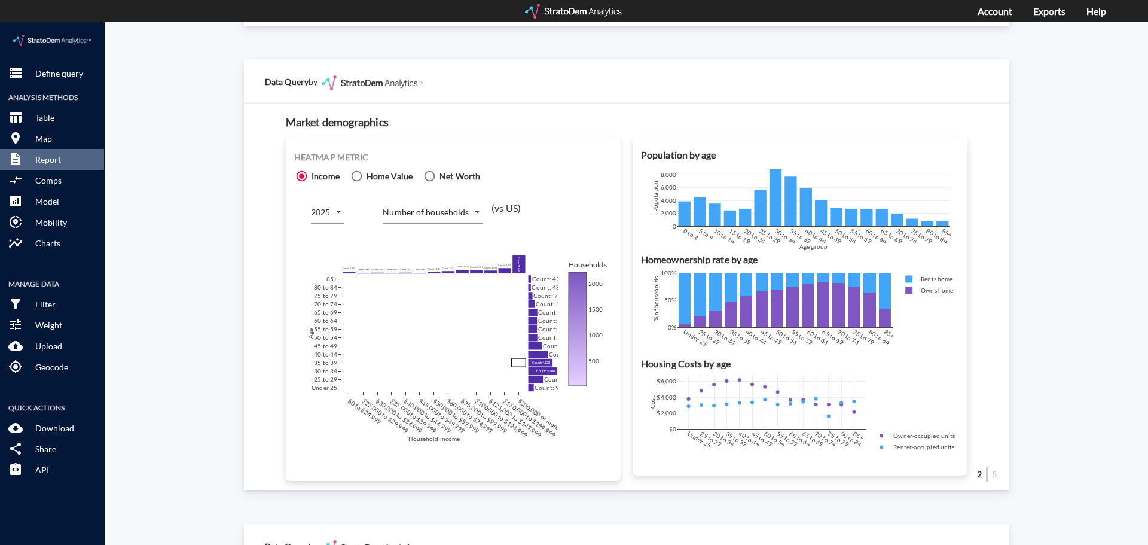
click div "Site report Generate a site report for a given location, (optionally) benchmark…"
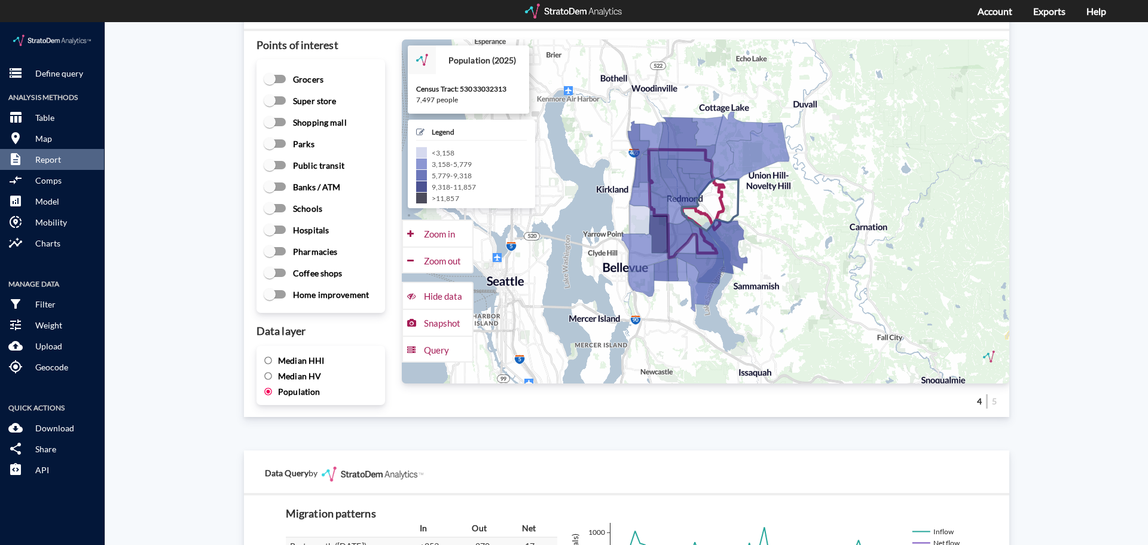
scroll to position [1674, 0]
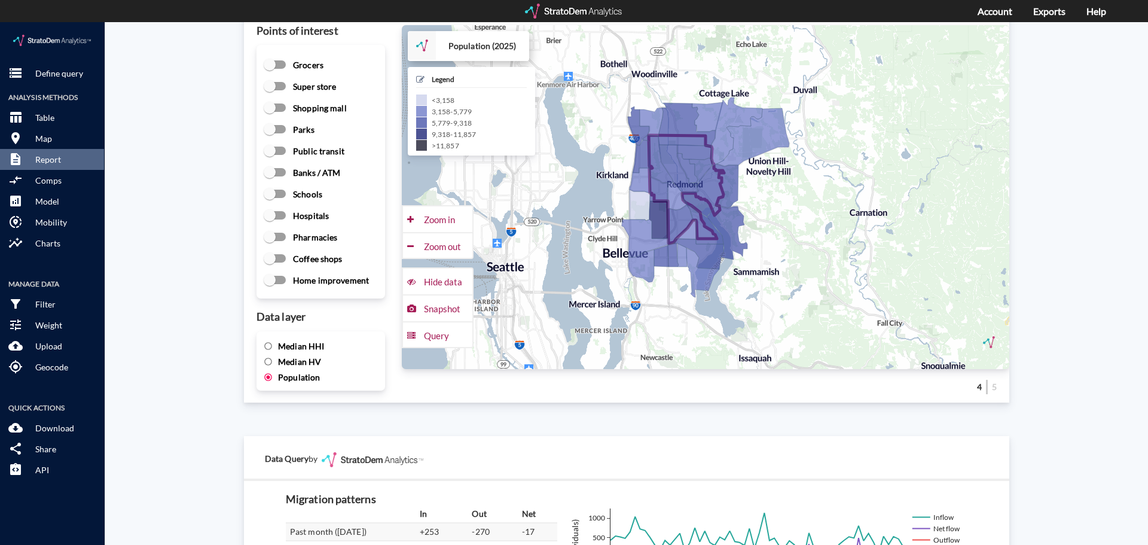
click span "Median HHI"
click input "Median HHI"
radio input "true"
radio input "false"
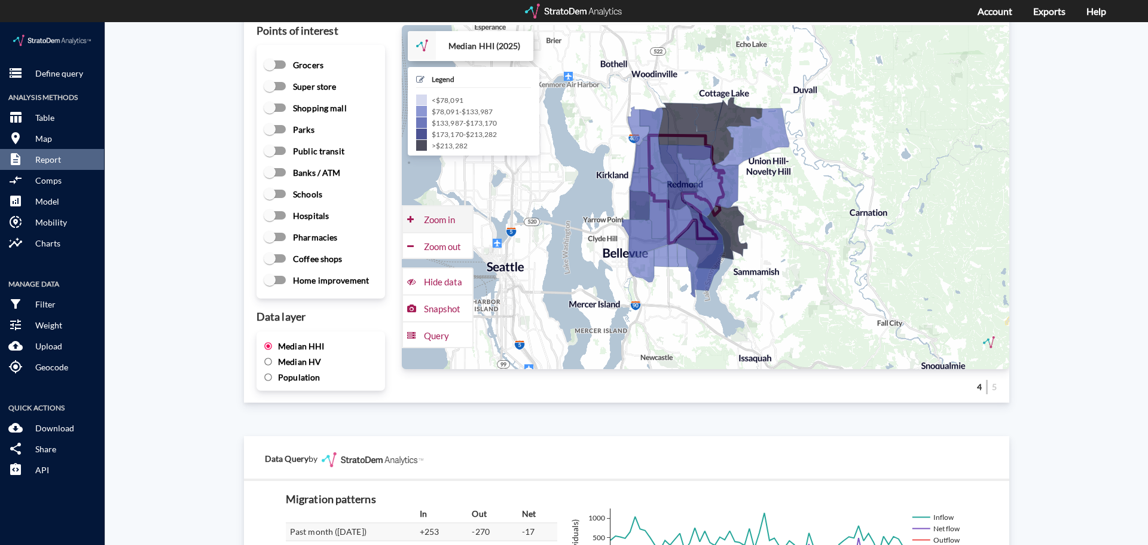
click div "Zoom in"
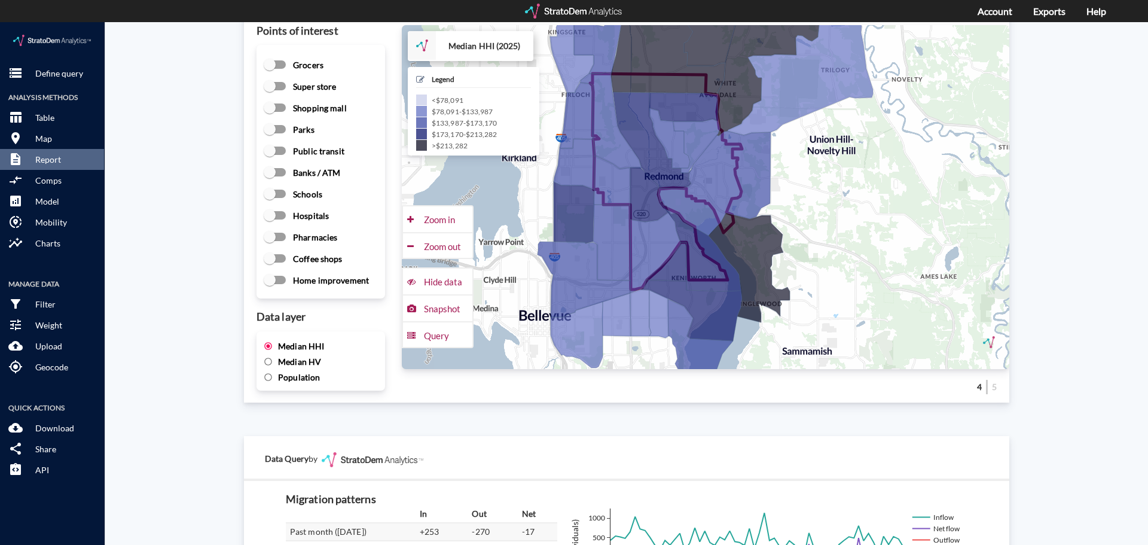
click span "Median HV"
click input "Median HV"
radio input "true"
radio input "false"
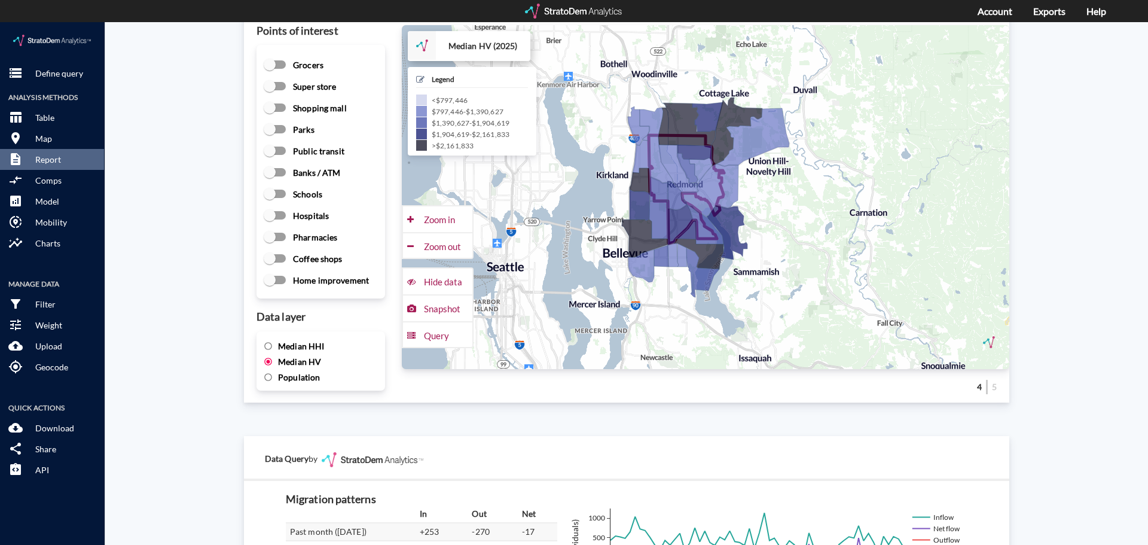
click div "Site report Generate a site report for a given location, (optionally) benchmark…"
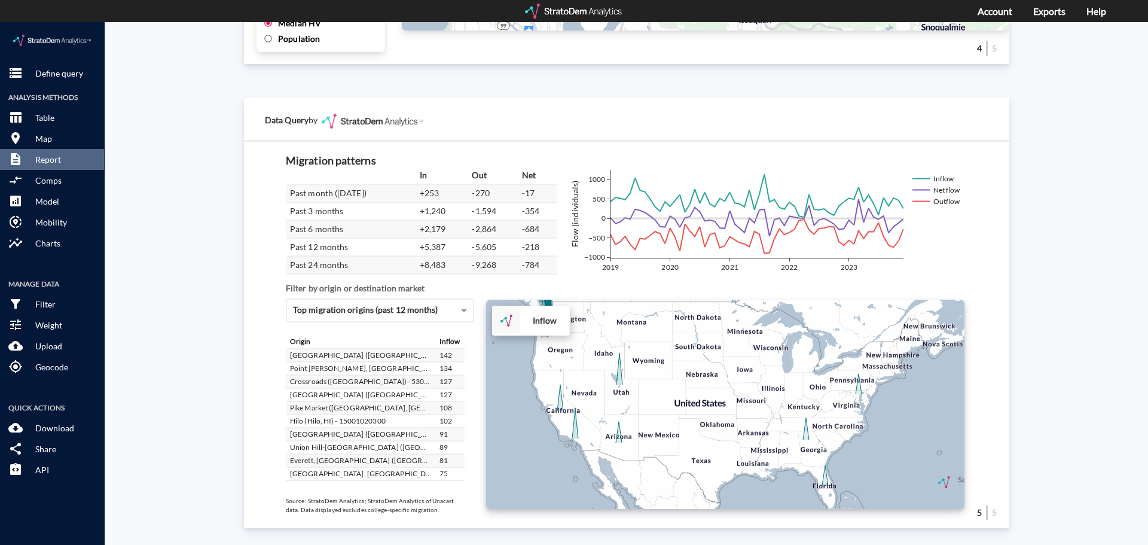
scroll to position [2021, 0]
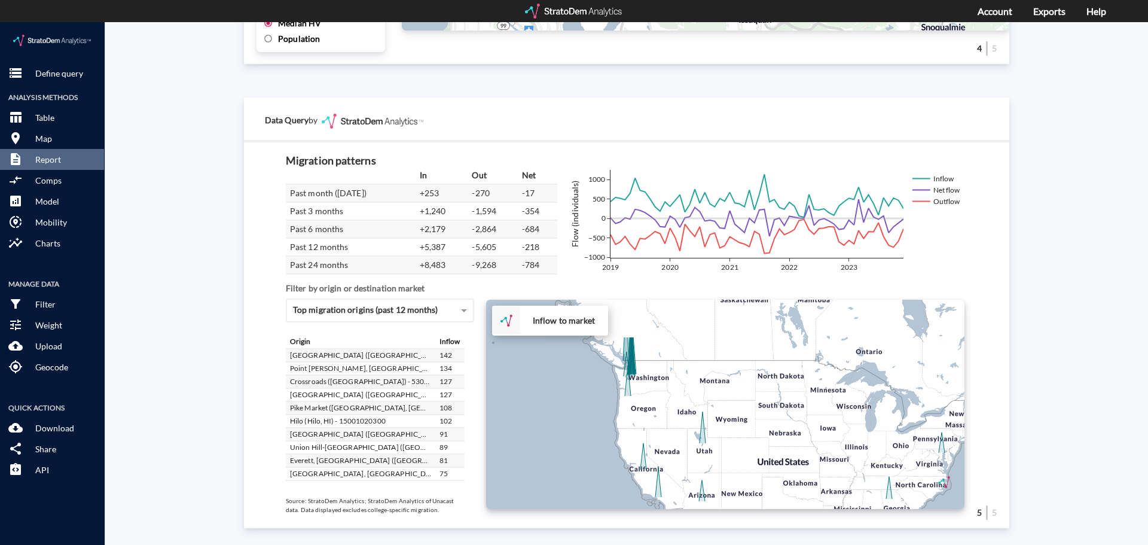
drag, startPoint x: 586, startPoint y: 359, endPoint x: 671, endPoint y: 418, distance: 103.6
click div "+ − Inflow to market CUSTOMIZE DATA Draw a polygon Draw a rectangle Draw a mark…"
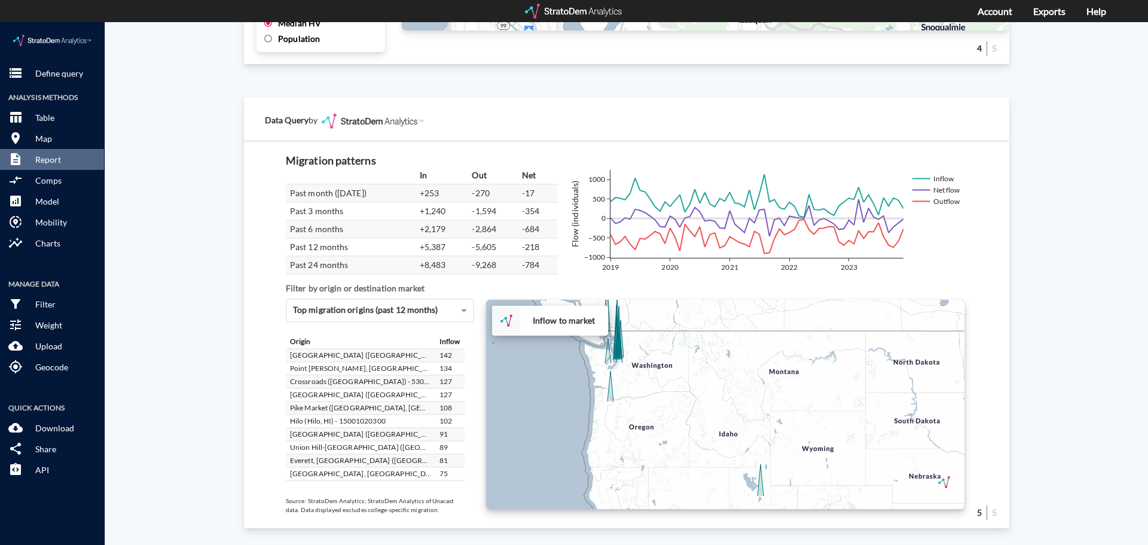
click div "+ − Inflow to market CUSTOMIZE DATA Draw a polygon Draw a rectangle Draw a mark…"
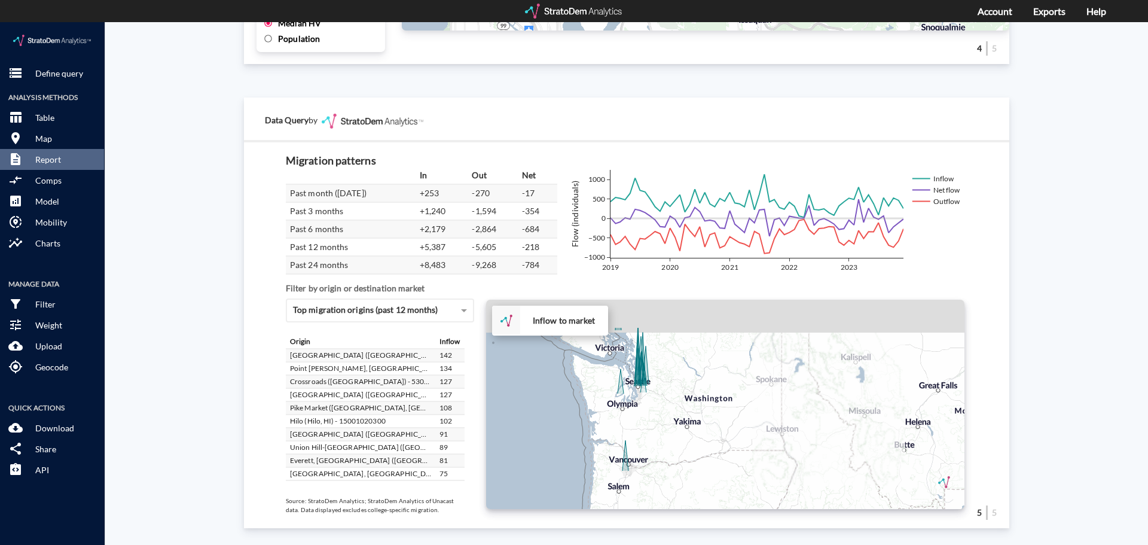
drag, startPoint x: 625, startPoint y: 350, endPoint x: 663, endPoint y: 401, distance: 64.1
click div "+ − Inflow to market CUSTOMIZE DATA Draw a polygon Draw a rectangle Draw a mark…"
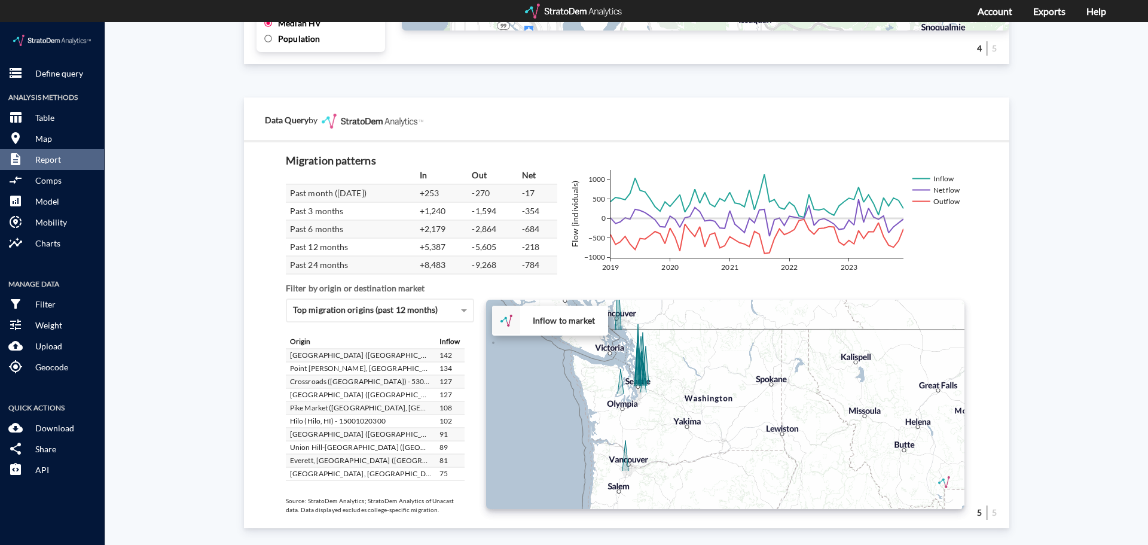
click div "+ − Inflow to market CUSTOMIZE DATA Draw a polygon Draw a rectangle Draw a mark…"
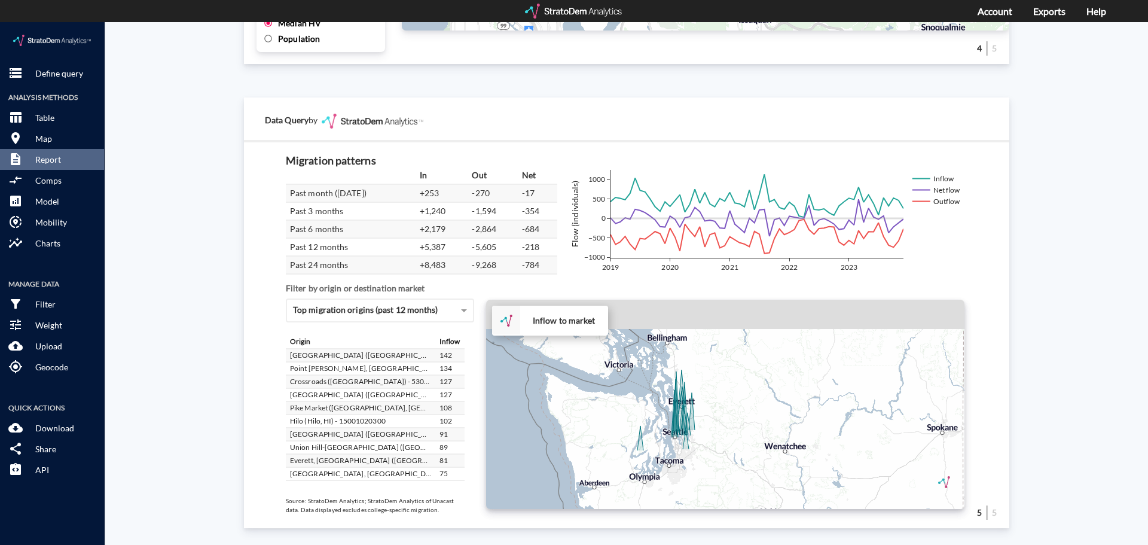
drag, startPoint x: 656, startPoint y: 352, endPoint x: 726, endPoint y: 423, distance: 100.2
click div "+ − Inflow to market CUSTOMIZE DATA Draw a polygon Draw a rectangle Draw a mark…"
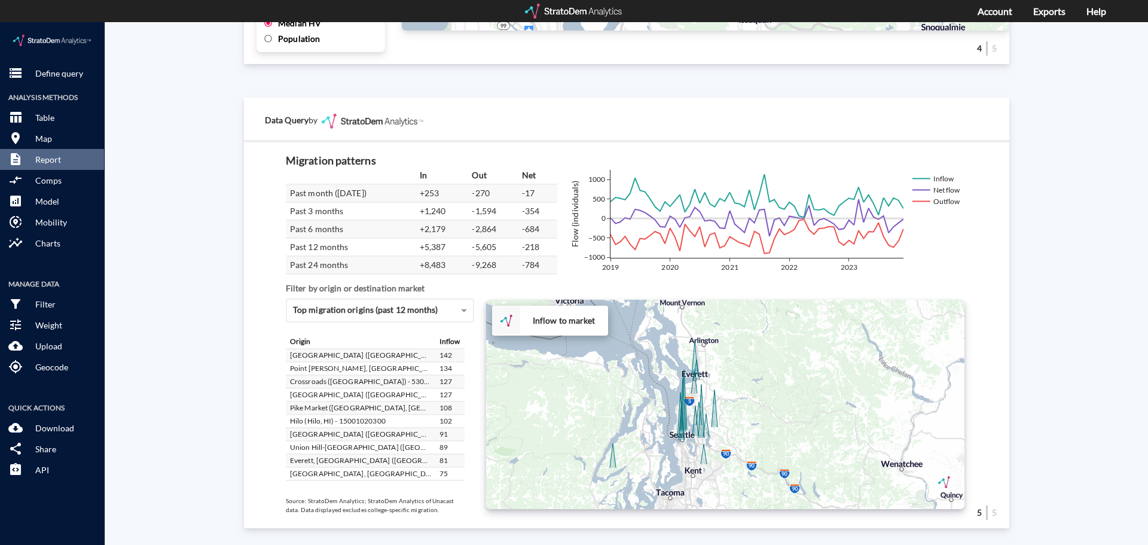
drag, startPoint x: 704, startPoint y: 382, endPoint x: 763, endPoint y: 366, distance: 60.8
click div "+ − Inflow to market CUSTOMIZE DATA Draw a polygon Draw a rectangle Draw a mark…"
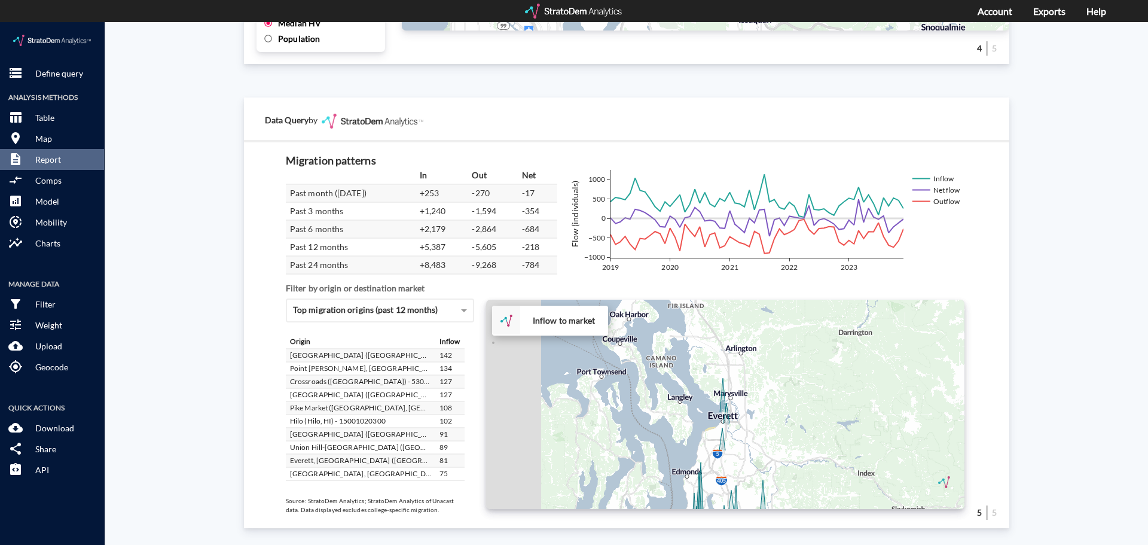
drag, startPoint x: 708, startPoint y: 412, endPoint x: 801, endPoint y: 461, distance: 105.1
click div "+ − Inflow to market CUSTOMIZE DATA Draw a polygon Draw a rectangle Draw a mark…"
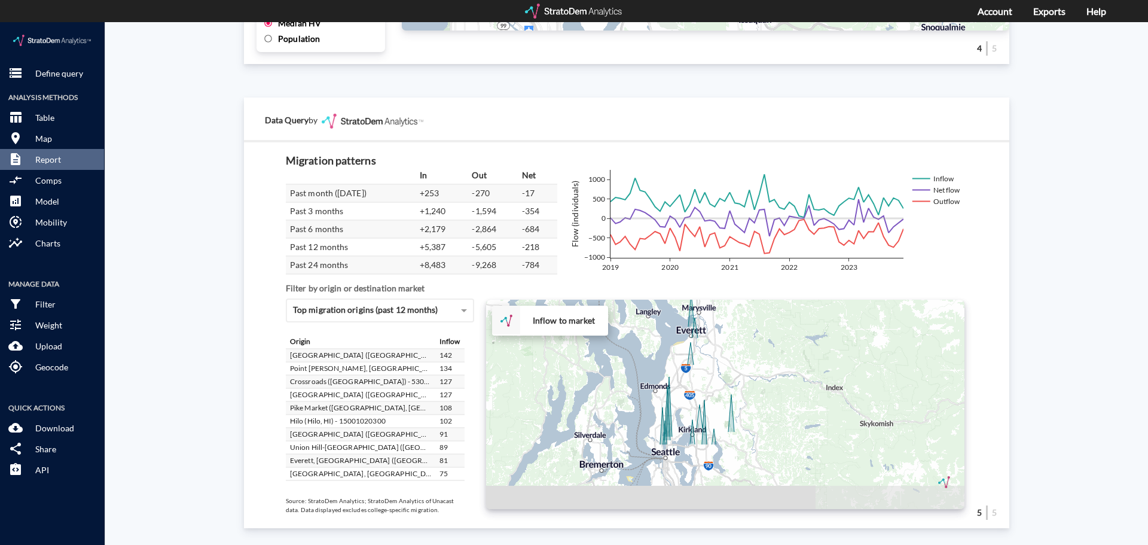
drag, startPoint x: 794, startPoint y: 381, endPoint x: 763, endPoint y: 298, distance: 88.7
click div "+ − Inflow to market CUSTOMIZE DATA Draw a polygon Draw a rectangle Draw a mark…"
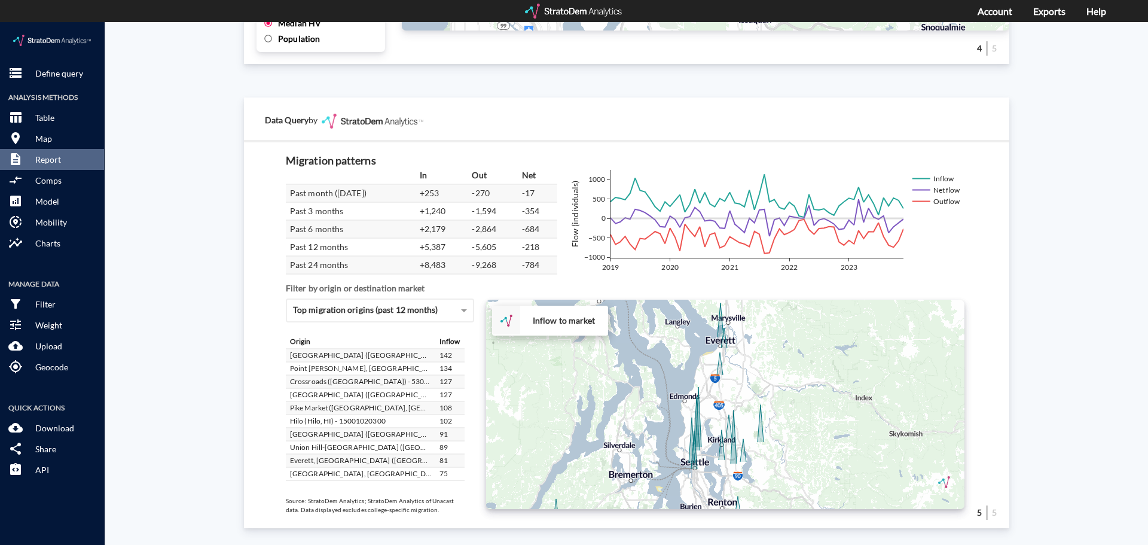
drag, startPoint x: 770, startPoint y: 354, endPoint x: 800, endPoint y: 367, distance: 32.1
click div "+ − Inflow to market CUSTOMIZE DATA Draw a polygon Draw a rectangle Draw a mark…"
click div "Site report Generate a site report for a given location, (optionally) benchmark…"
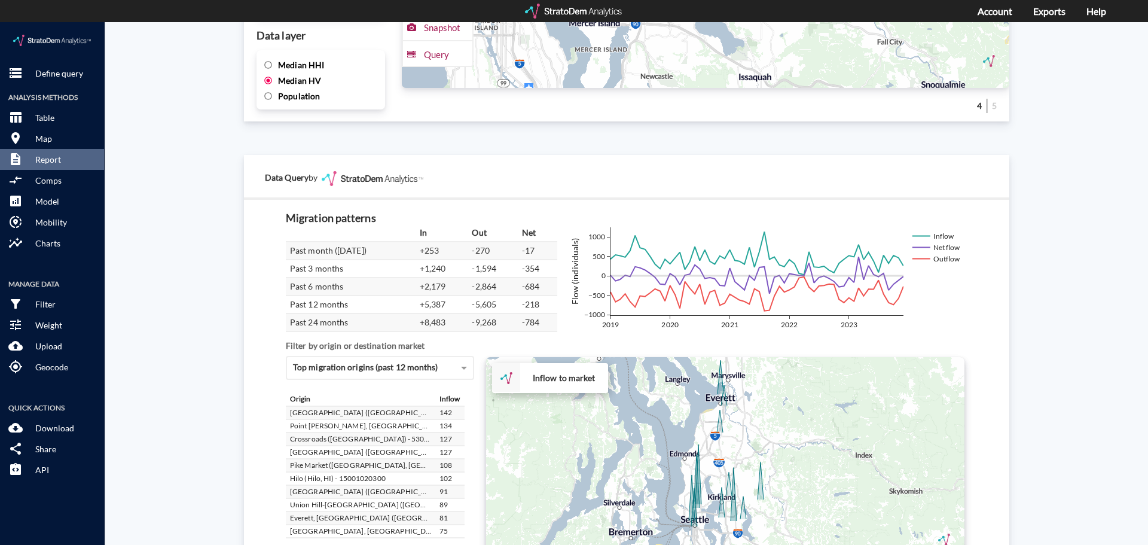
scroll to position [1961, 0]
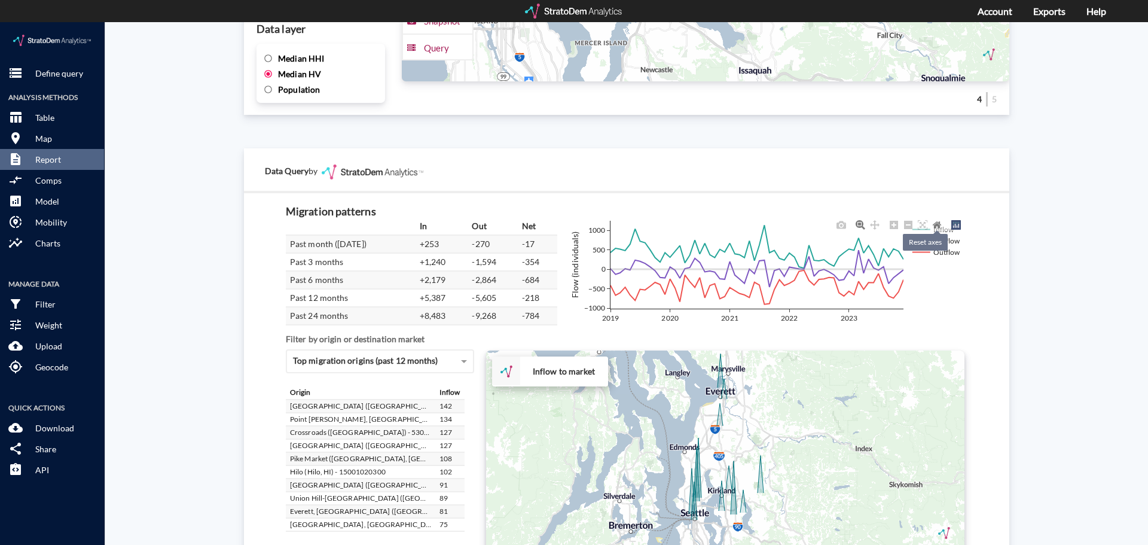
click icon
click link
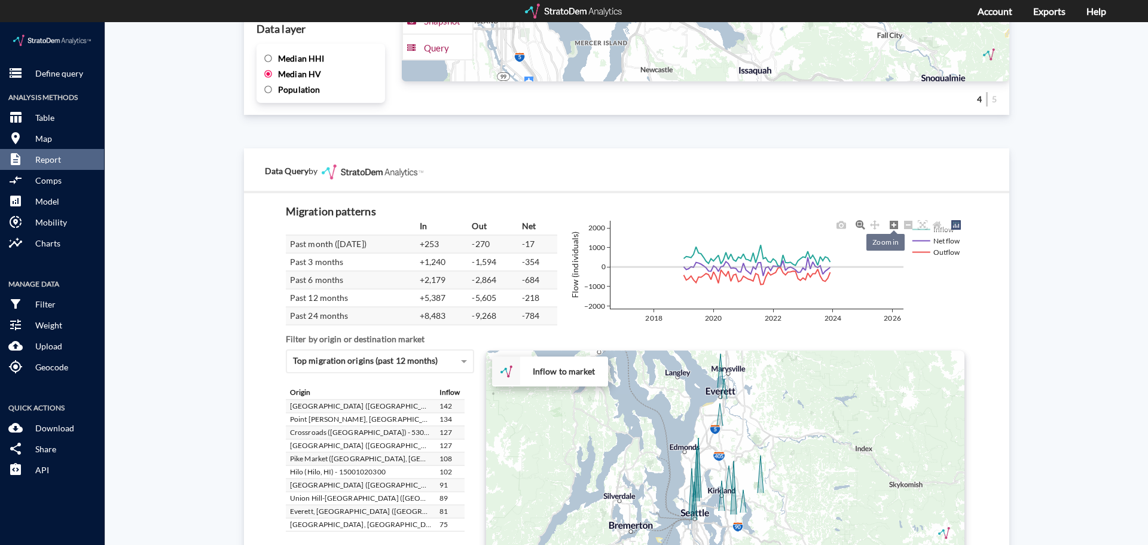
click icon
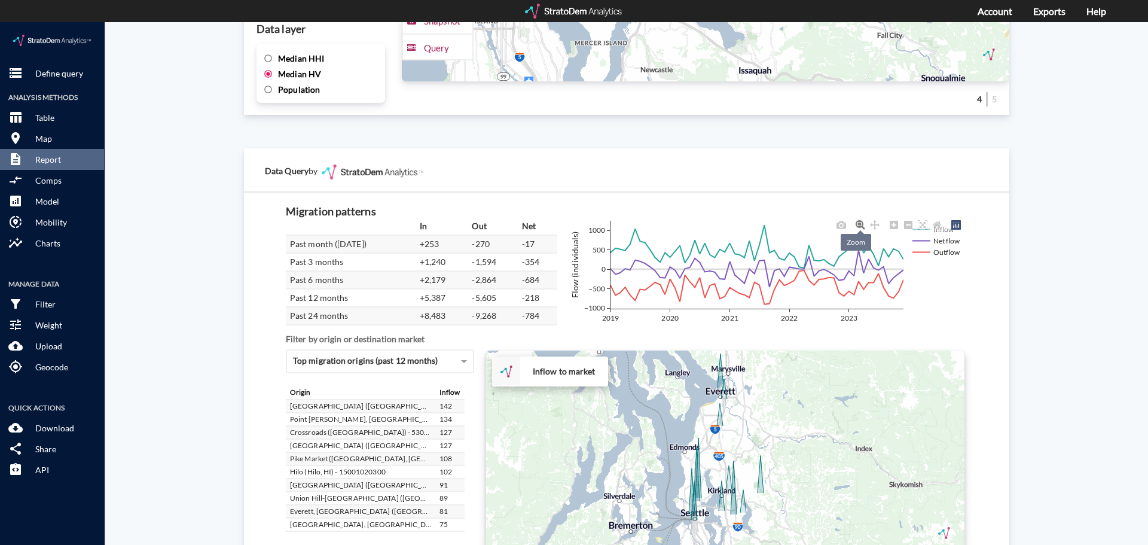
click icon
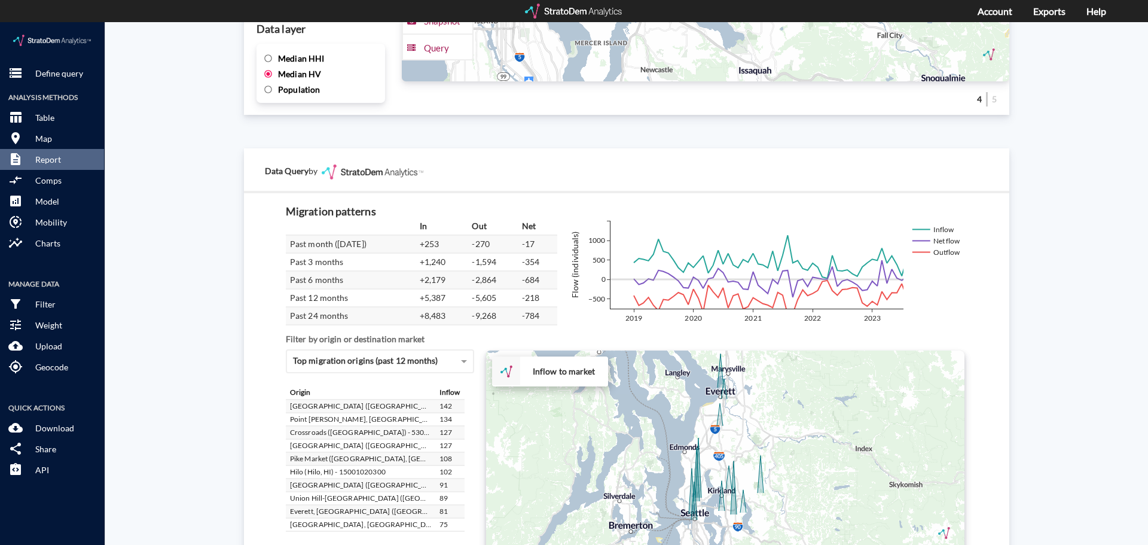
drag, startPoint x: 793, startPoint y: 247, endPoint x: 816, endPoint y: 257, distance: 25.4
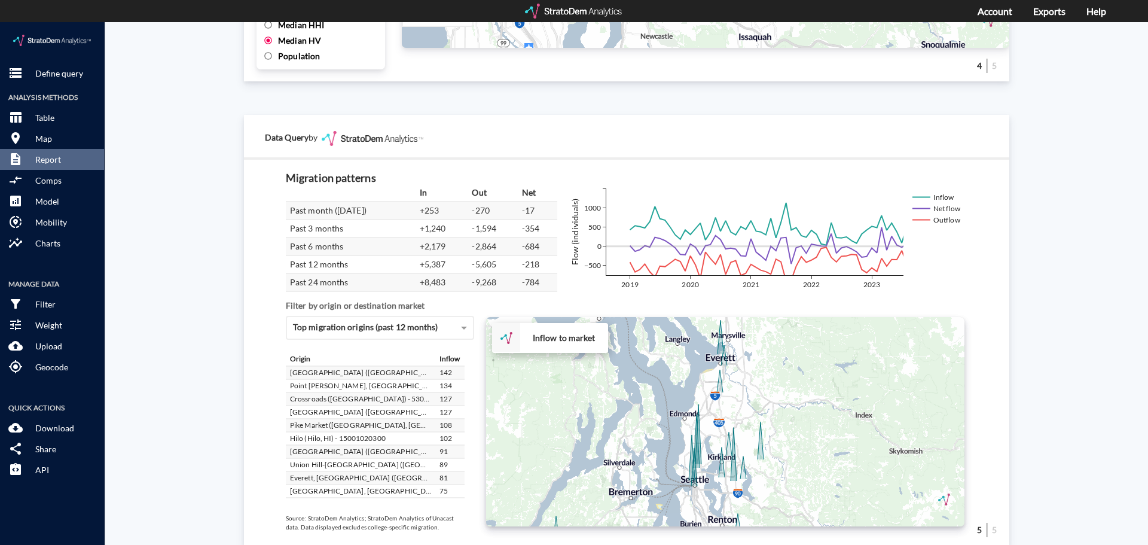
scroll to position [2021, 0]
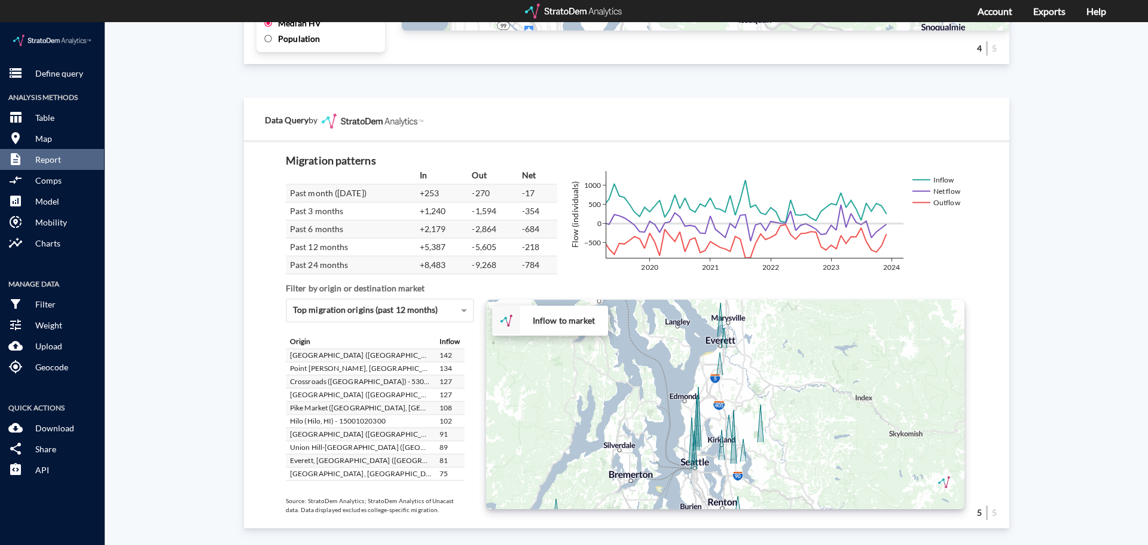
drag, startPoint x: 854, startPoint y: 201, endPoint x: 813, endPoint y: 195, distance: 41.0
click icon
